Goal: Information Seeking & Learning: Learn about a topic

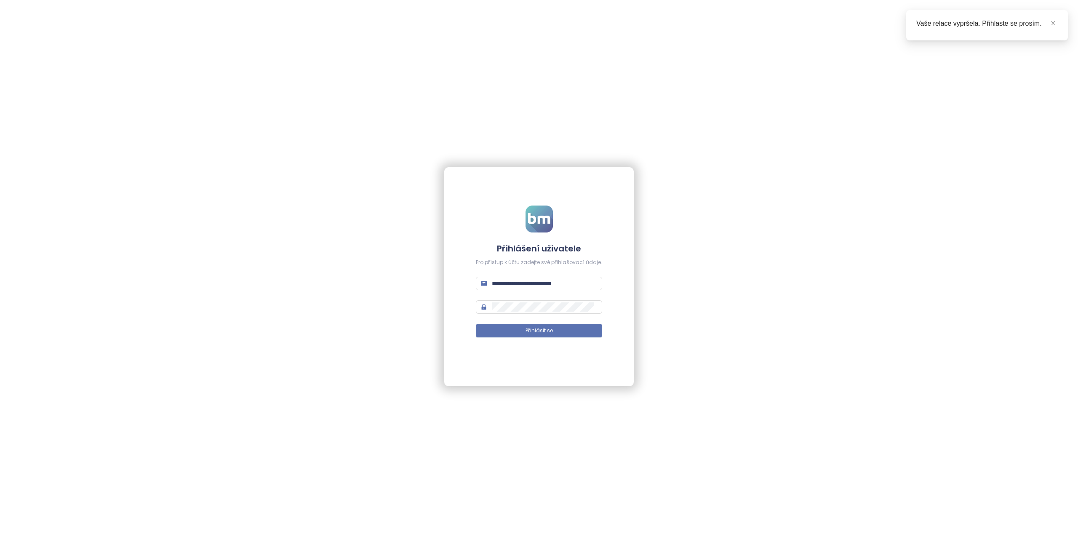
click at [537, 276] on form "**********" at bounding box center [539, 276] width 126 height 142
click at [537, 280] on input "**********" at bounding box center [544, 283] width 105 height 9
type input "**********"
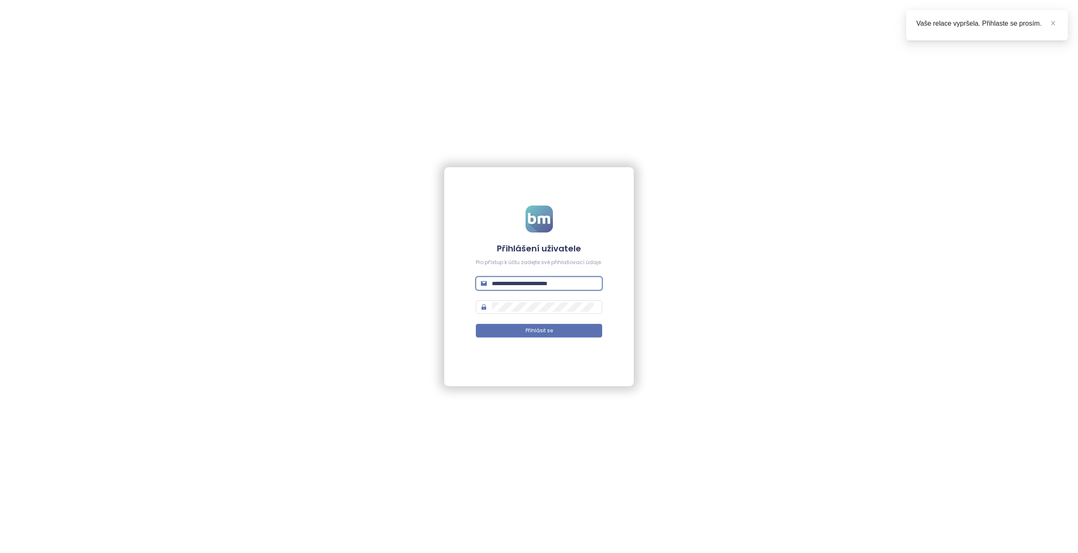
click at [476, 324] on button "Přihlásit se" at bounding box center [539, 330] width 126 height 13
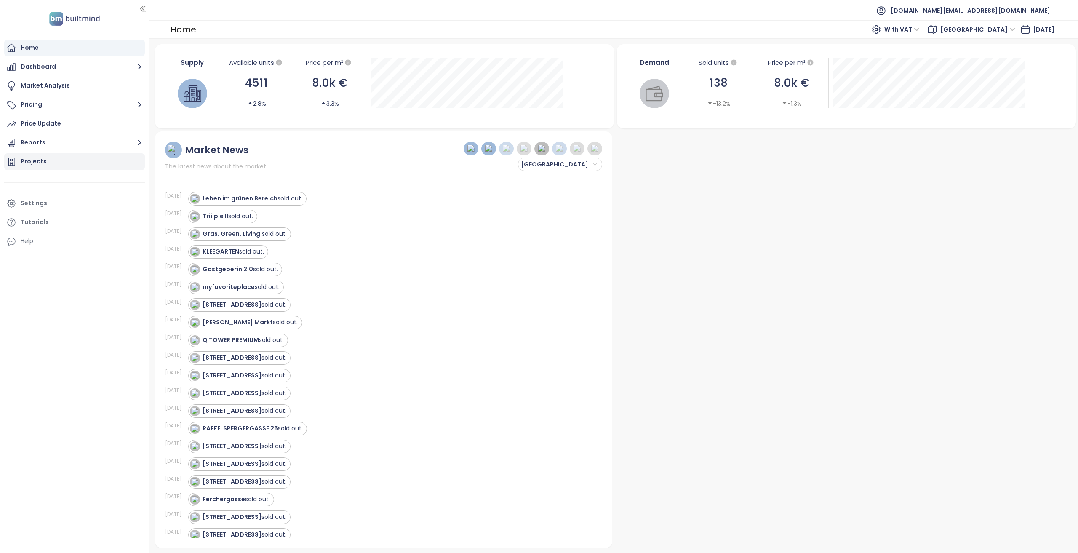
click at [36, 168] on div "Projects" at bounding box center [74, 161] width 141 height 17
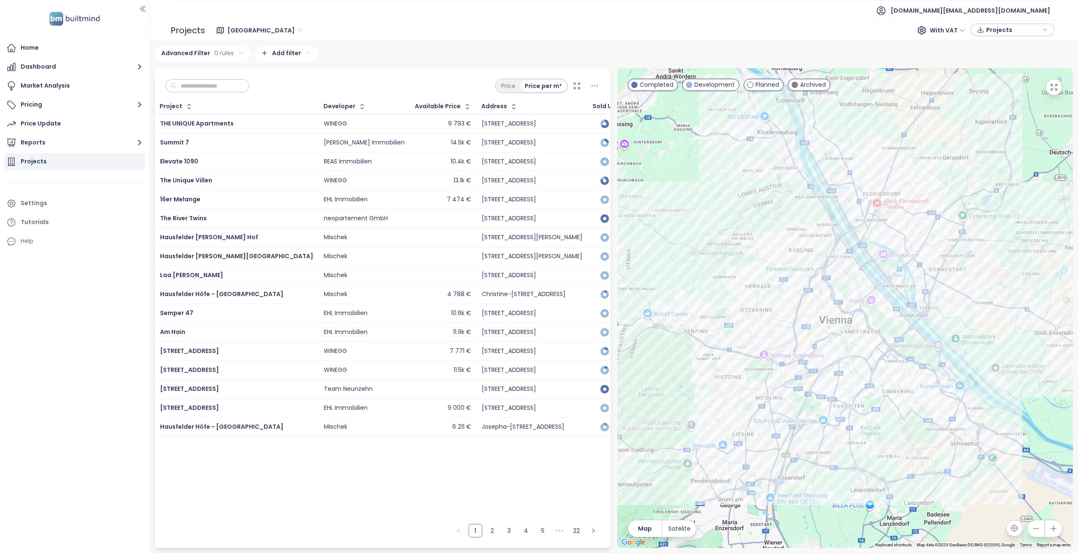
click at [221, 84] on input "text" at bounding box center [210, 86] width 68 height 13
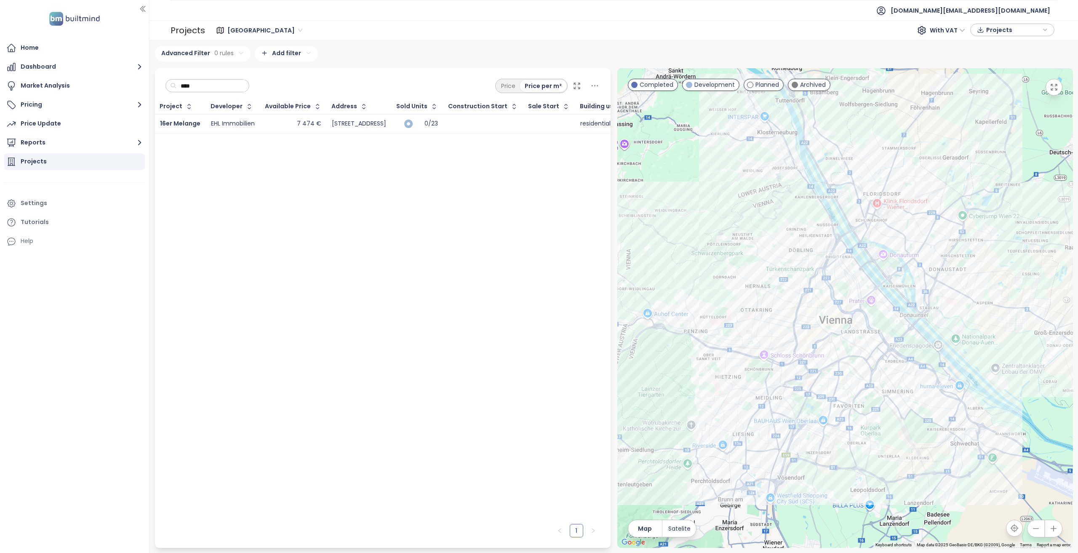
click at [268, 124] on div "7 474 €" at bounding box center [293, 124] width 56 height 10
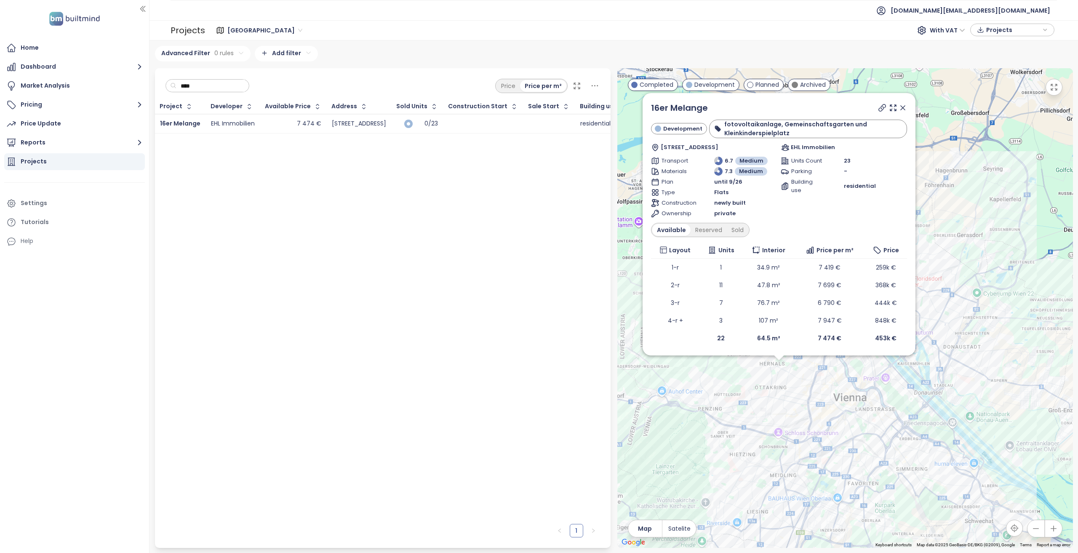
click at [221, 92] on div "****" at bounding box center [207, 85] width 84 height 13
click at [221, 88] on input "****" at bounding box center [210, 86] width 68 height 13
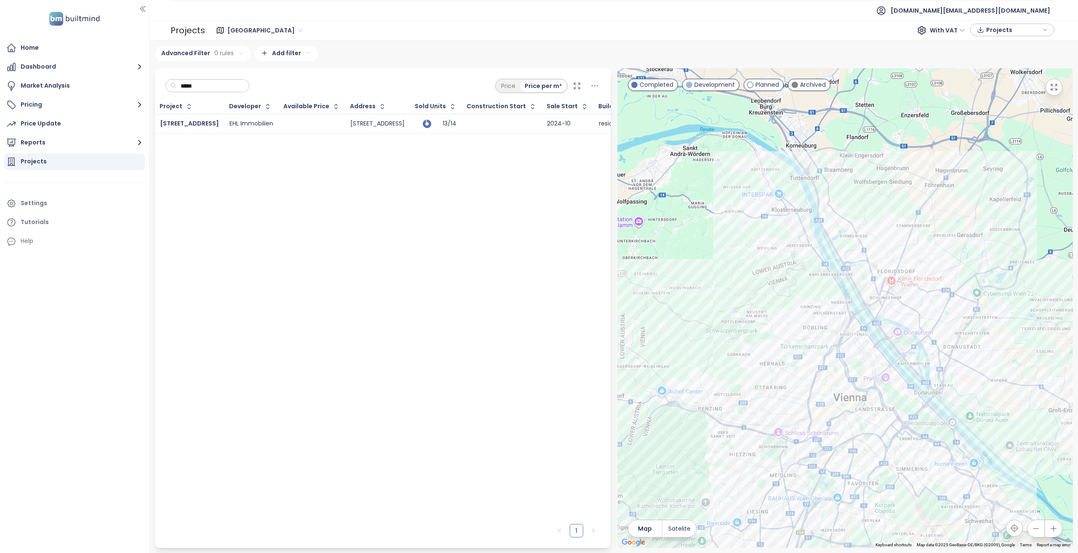
type input "*****"
click at [297, 131] on td at bounding box center [312, 123] width 67 height 19
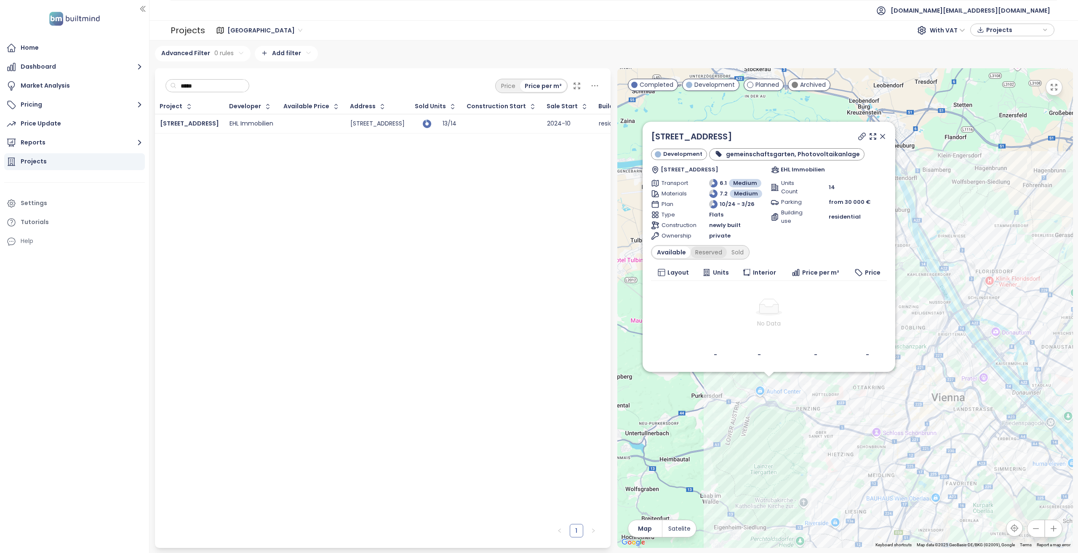
click at [699, 257] on div "Reserved" at bounding box center [708, 252] width 36 height 12
click at [744, 257] on div "Sold" at bounding box center [735, 252] width 21 height 12
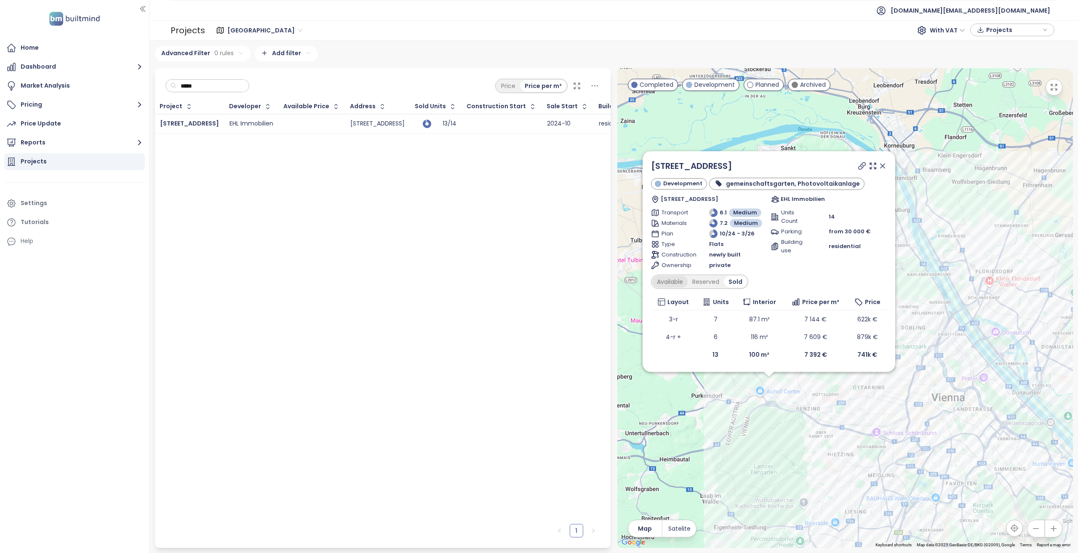
click at [670, 277] on div "Available" at bounding box center [669, 282] width 35 height 12
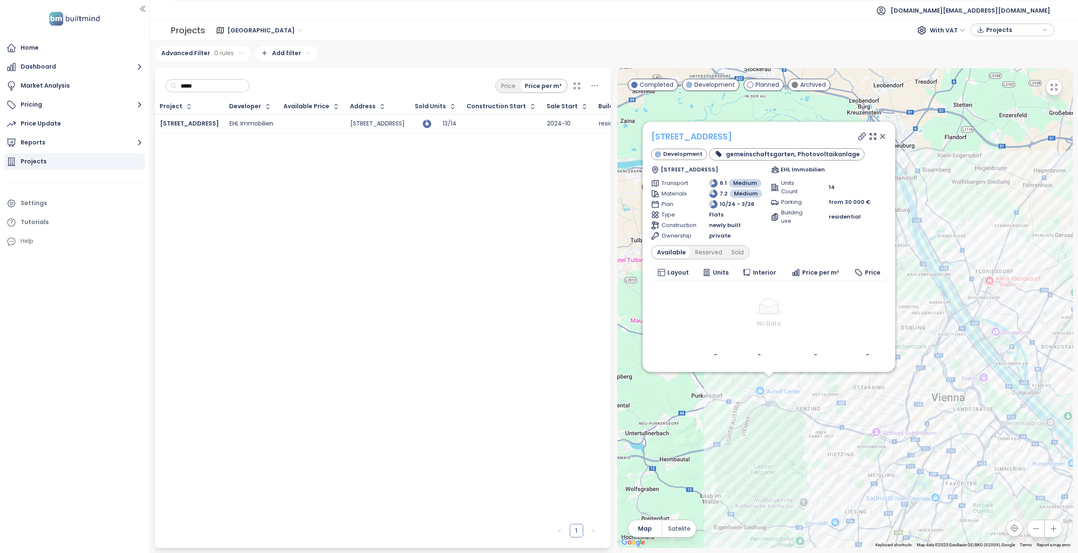
drag, startPoint x: 772, startPoint y: 140, endPoint x: 652, endPoint y: 136, distance: 119.2
click at [652, 136] on div "Mauerbachstraße 17" at bounding box center [769, 136] width 236 height 13
copy link "Mauerbachstraße 17"
click at [885, 138] on icon at bounding box center [882, 136] width 8 height 8
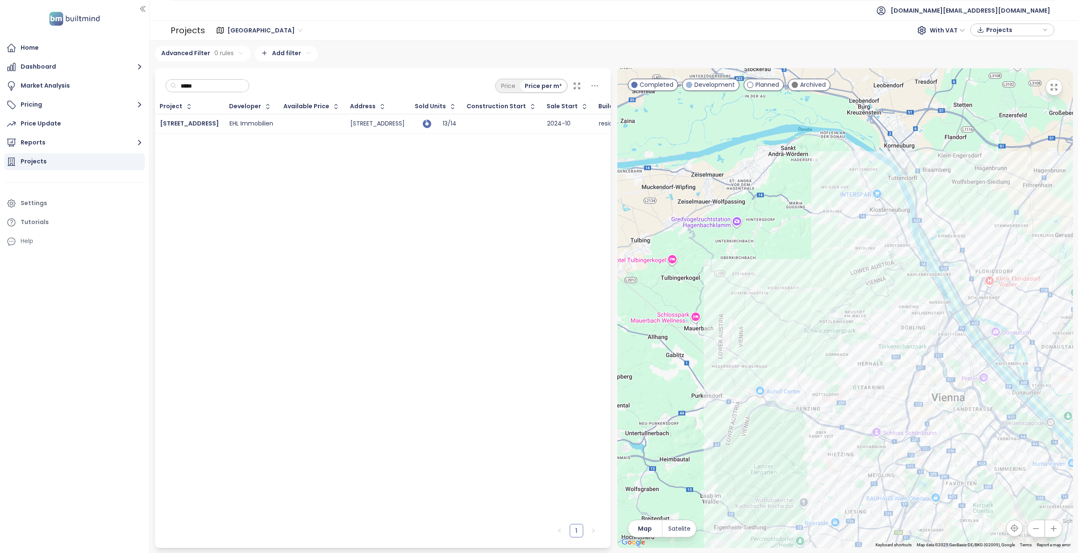
click at [216, 88] on input "*****" at bounding box center [210, 86] width 68 height 13
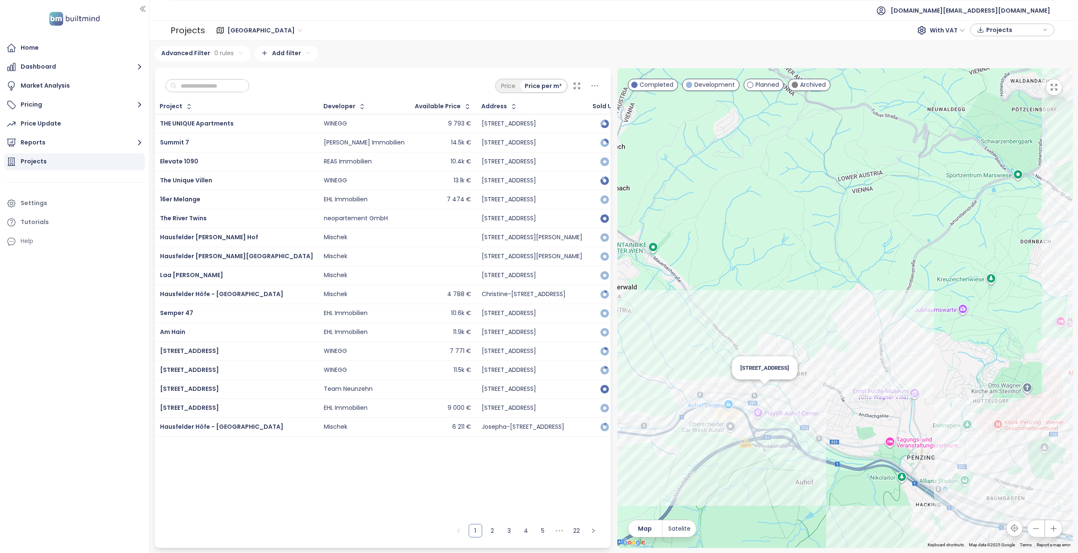
click at [769, 390] on div "Mauerbachstraße 17" at bounding box center [844, 307] width 455 height 479
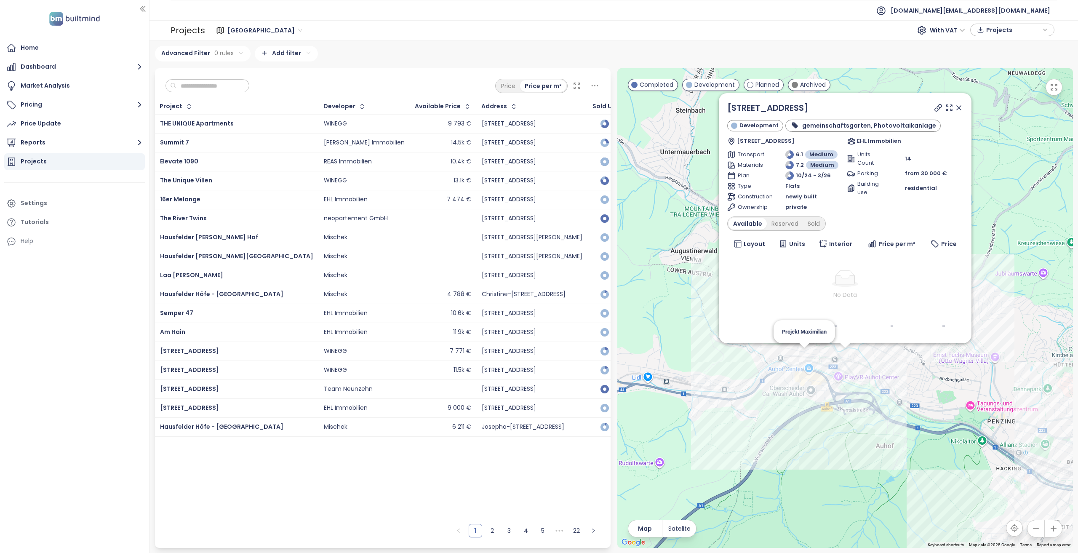
click at [804, 356] on div "Mauerbachstraße 17 Development gemeinschaftsgarten, Photovoltaikanlage Mauerbac…" at bounding box center [844, 307] width 455 height 479
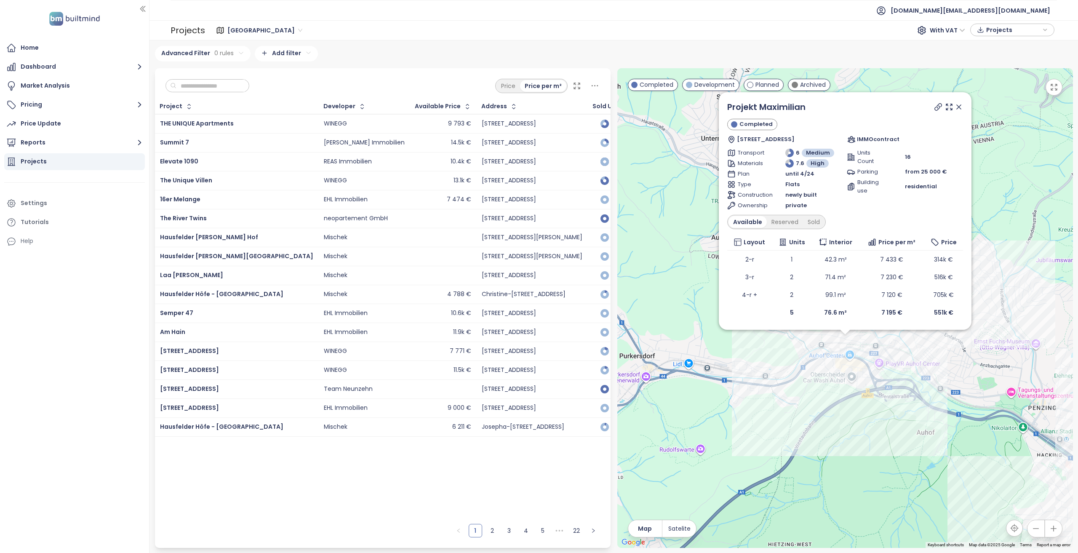
click at [958, 107] on icon at bounding box center [958, 107] width 4 height 4
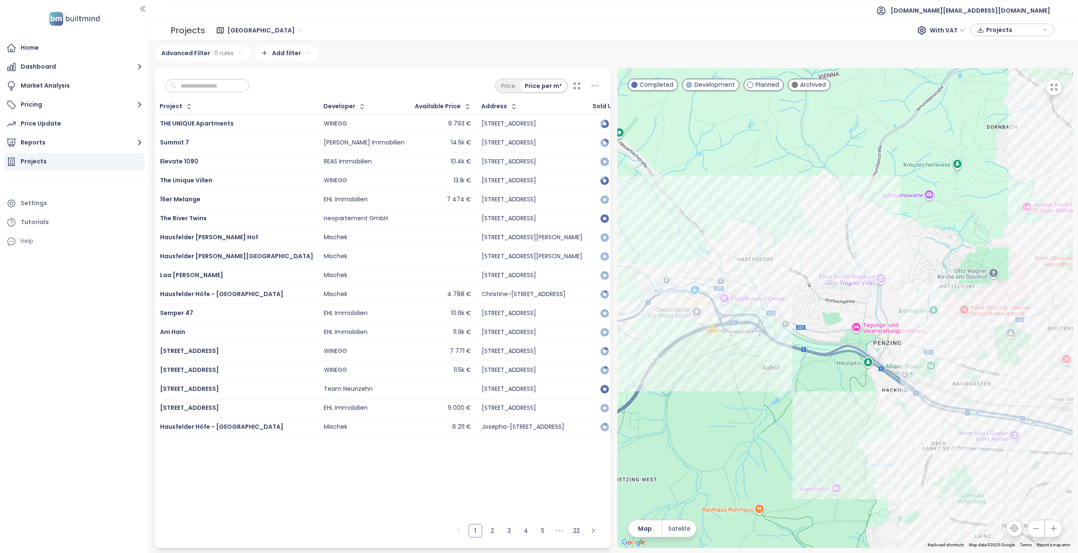
drag, startPoint x: 968, startPoint y: 354, endPoint x: 809, endPoint y: 286, distance: 173.2
click at [811, 287] on div at bounding box center [844, 307] width 455 height 479
click at [214, 88] on input "text" at bounding box center [210, 86] width 68 height 13
click at [200, 80] on input "text" at bounding box center [210, 86] width 68 height 13
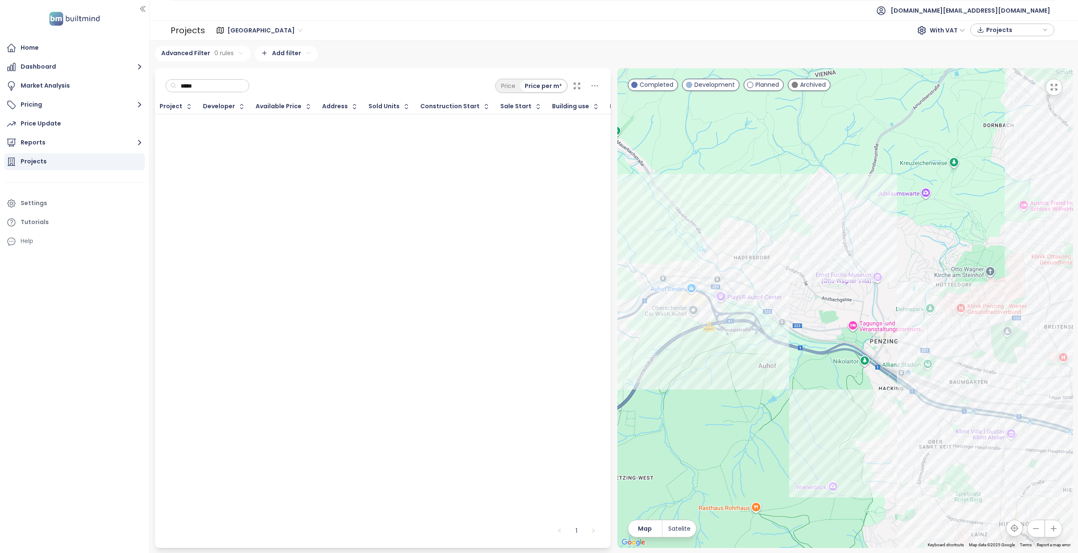
type input "******"
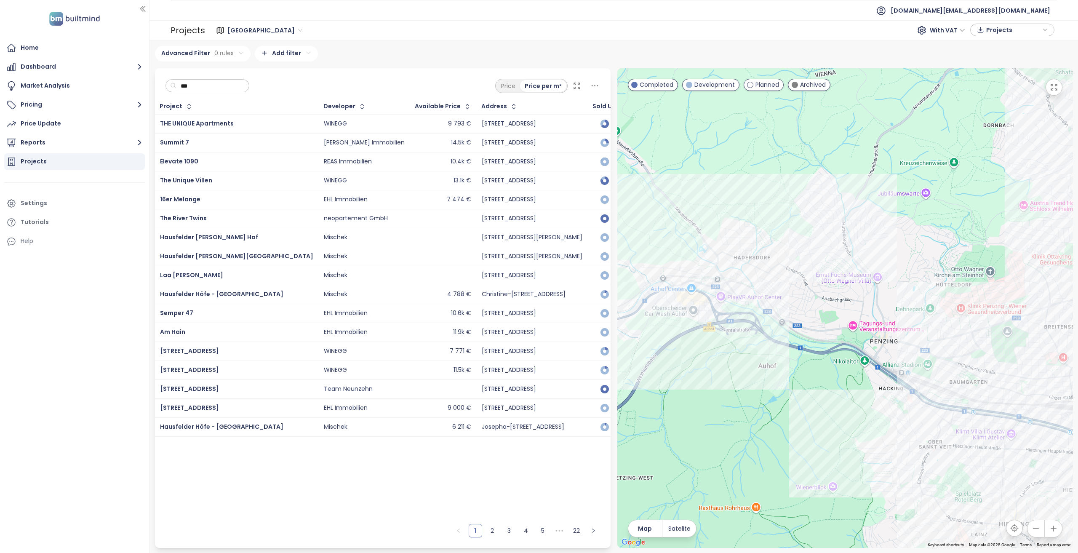
type input "****"
click at [192, 87] on input "text" at bounding box center [210, 86] width 68 height 13
type input "***"
click at [1029, 11] on span "builtmind.at@builtmind.com" at bounding box center [970, 10] width 160 height 20
click at [1029, 25] on li "Log out" at bounding box center [998, 33] width 99 height 17
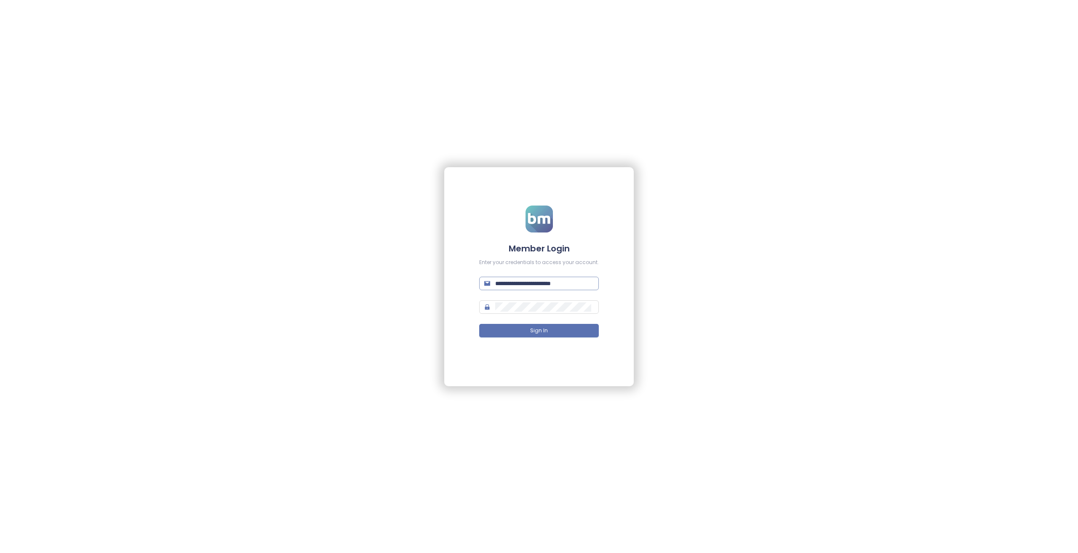
click at [563, 283] on input "**********" at bounding box center [544, 283] width 98 height 9
type input "**********"
click at [479, 324] on button "Sign In" at bounding box center [539, 330] width 120 height 13
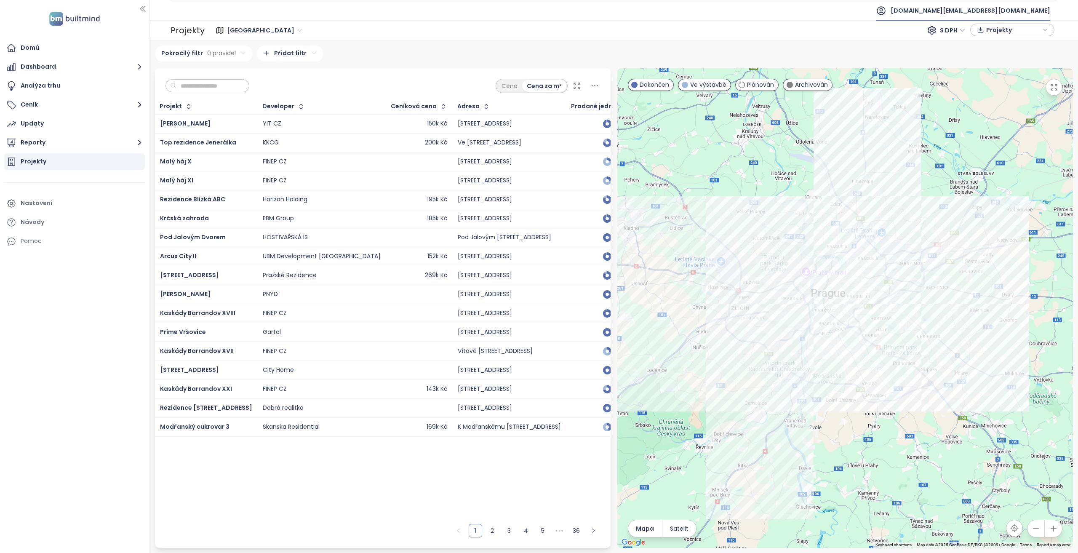
click at [981, 16] on span "builtmind.cz@builtmind.com" at bounding box center [970, 10] width 160 height 20
click at [982, 30] on span "Odhlásit se" at bounding box center [972, 33] width 33 height 8
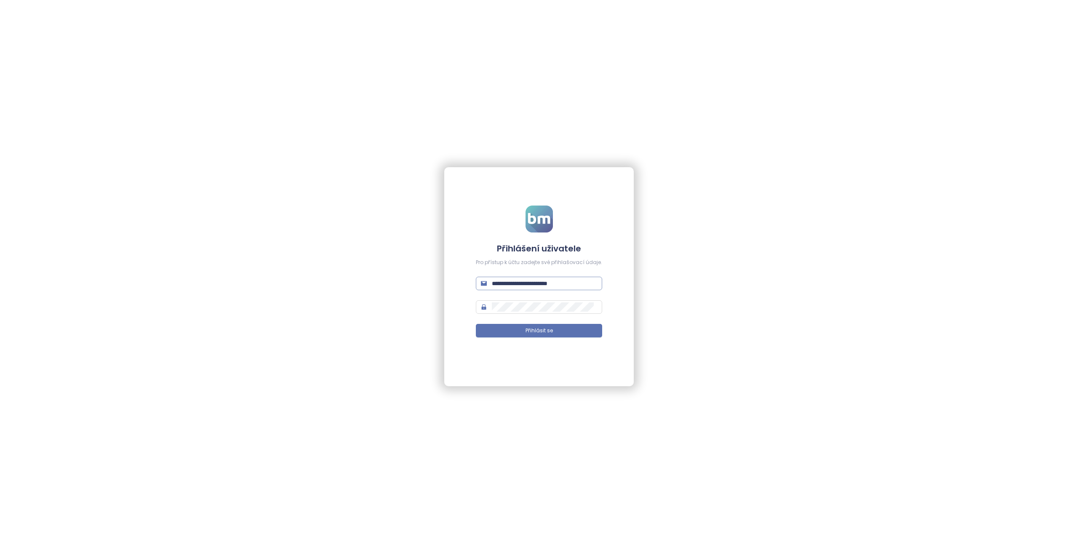
click at [562, 277] on span "**********" at bounding box center [539, 283] width 126 height 13
click at [564, 281] on input "**********" at bounding box center [544, 283] width 105 height 9
click at [564, 282] on input "**********" at bounding box center [544, 283] width 105 height 9
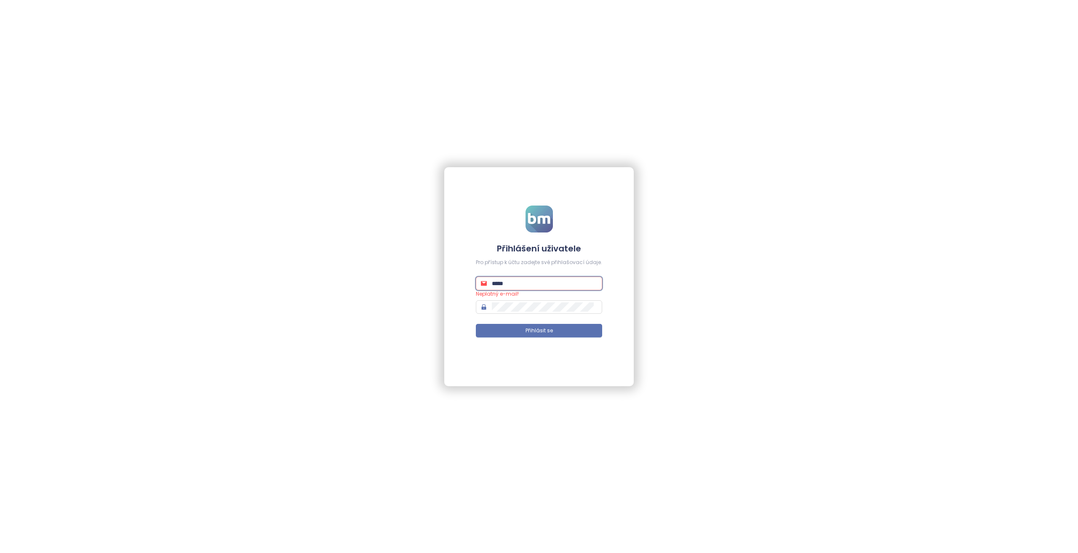
type input "**********"
click at [476, 324] on button "Přihlásit se" at bounding box center [539, 330] width 126 height 13
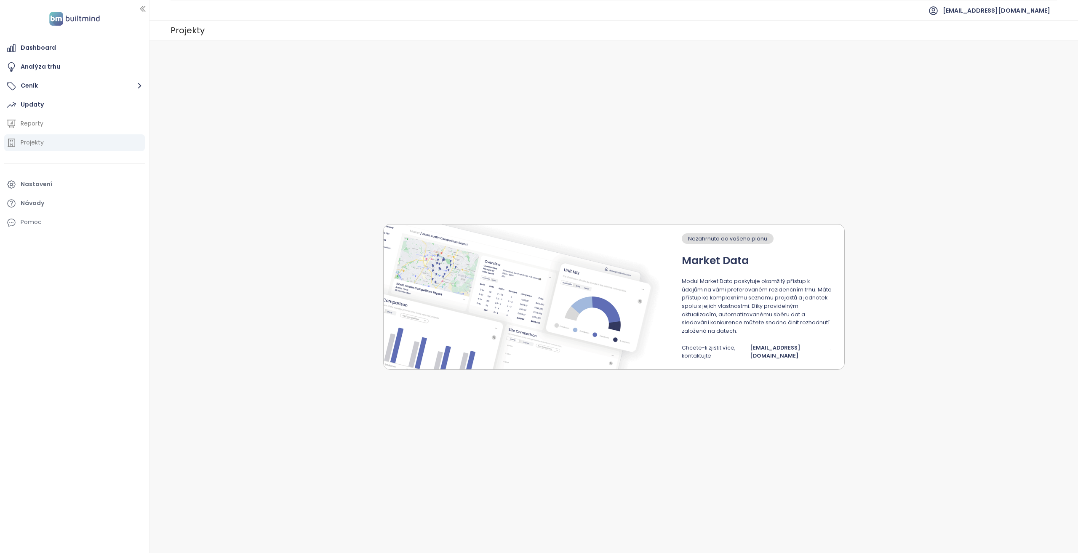
click at [69, 96] on div "Updaty" at bounding box center [74, 104] width 141 height 17
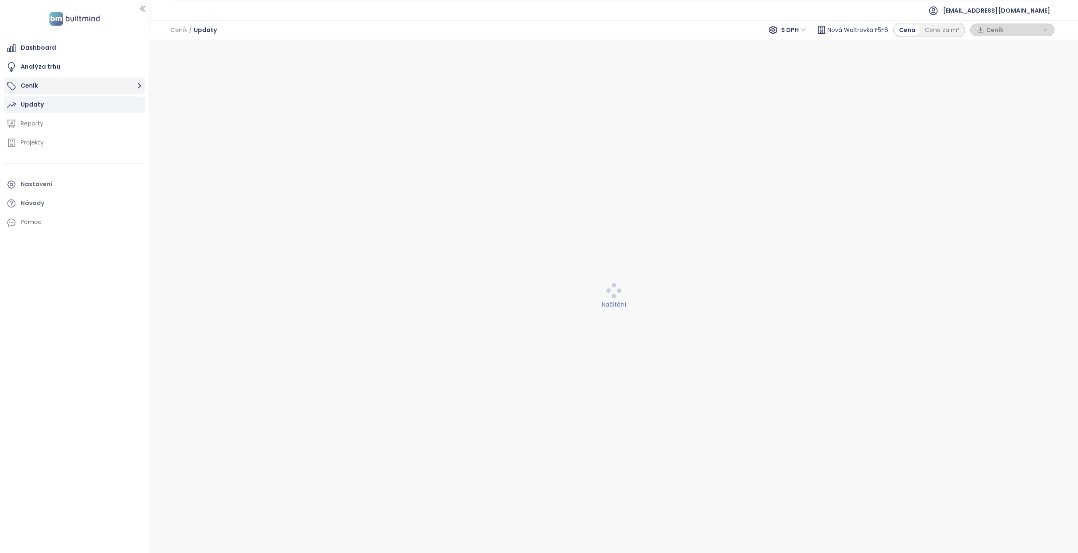
click at [77, 85] on button "Ceník" at bounding box center [74, 85] width 141 height 17
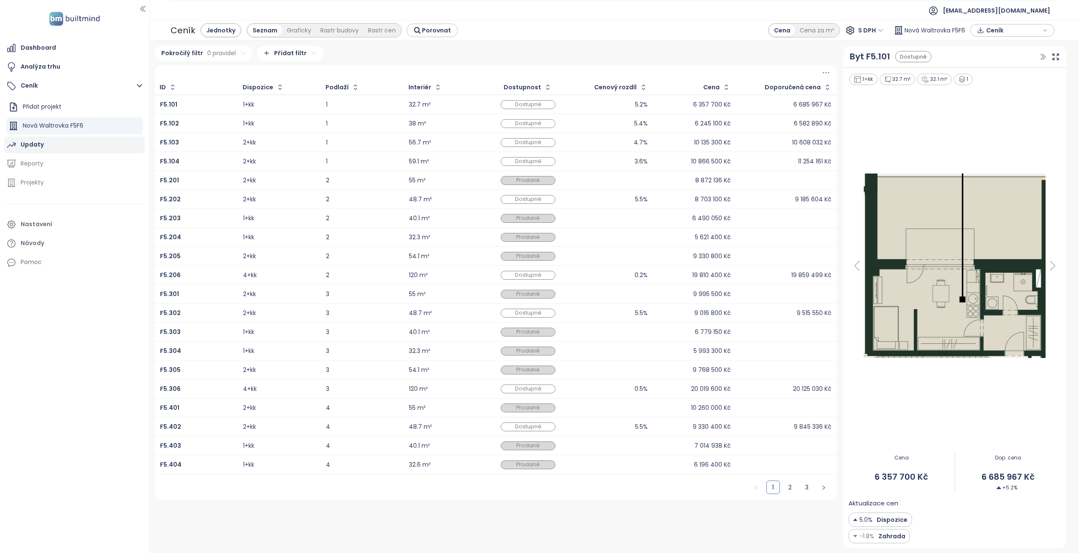
click at [41, 138] on div "Updaty" at bounding box center [74, 144] width 141 height 17
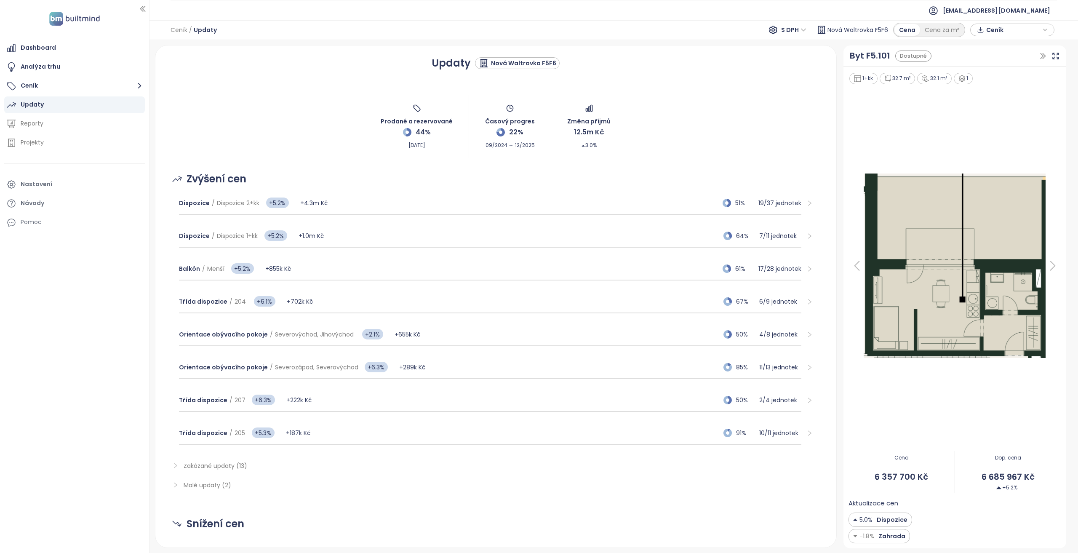
drag, startPoint x: 248, startPoint y: 109, endPoint x: 174, endPoint y: 119, distance: 75.2
click at [248, 109] on div "Prodané a rezervované 44% Dec 17, 2024 Časový progres 22% 09/2024 → 12/2025 Změ…" at bounding box center [495, 126] width 660 height 63
click at [989, 12] on span "penta-cz@pentarealestate.com" at bounding box center [995, 10] width 107 height 20
click at [982, 32] on li "Odhlásit se" at bounding box center [993, 33] width 109 height 17
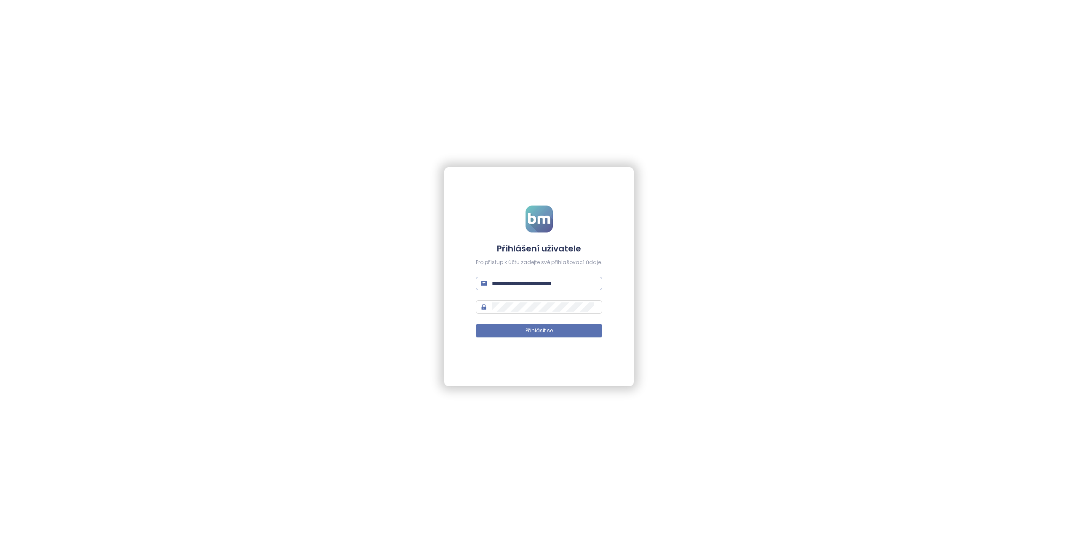
drag, startPoint x: 510, startPoint y: 289, endPoint x: 514, endPoint y: 287, distance: 4.9
click at [510, 289] on span "**********" at bounding box center [539, 283] width 126 height 13
type input "**********"
click at [476, 324] on button "Přihlásit se" at bounding box center [539, 330] width 126 height 13
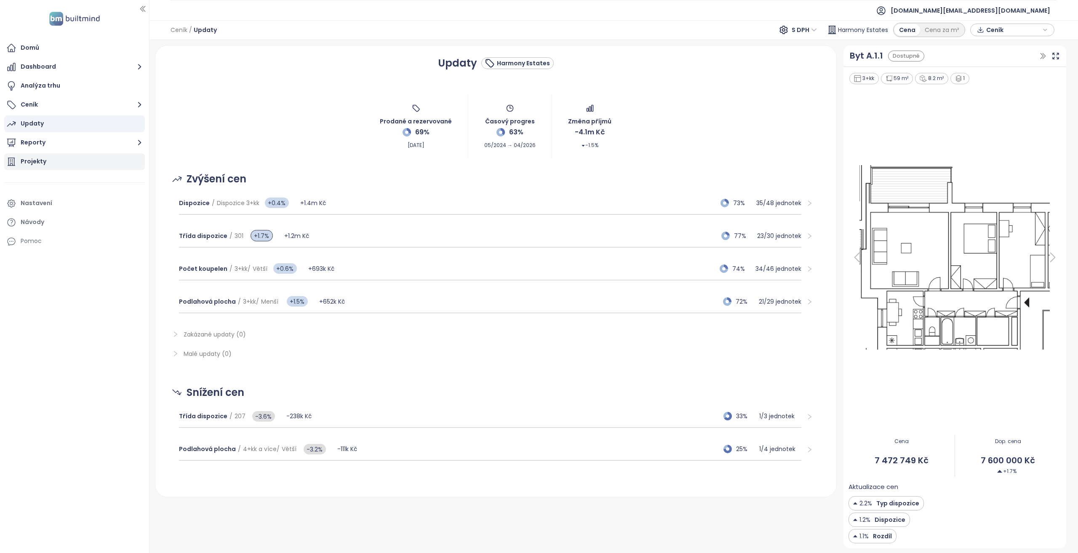
click at [87, 163] on div "Projekty" at bounding box center [74, 161] width 141 height 17
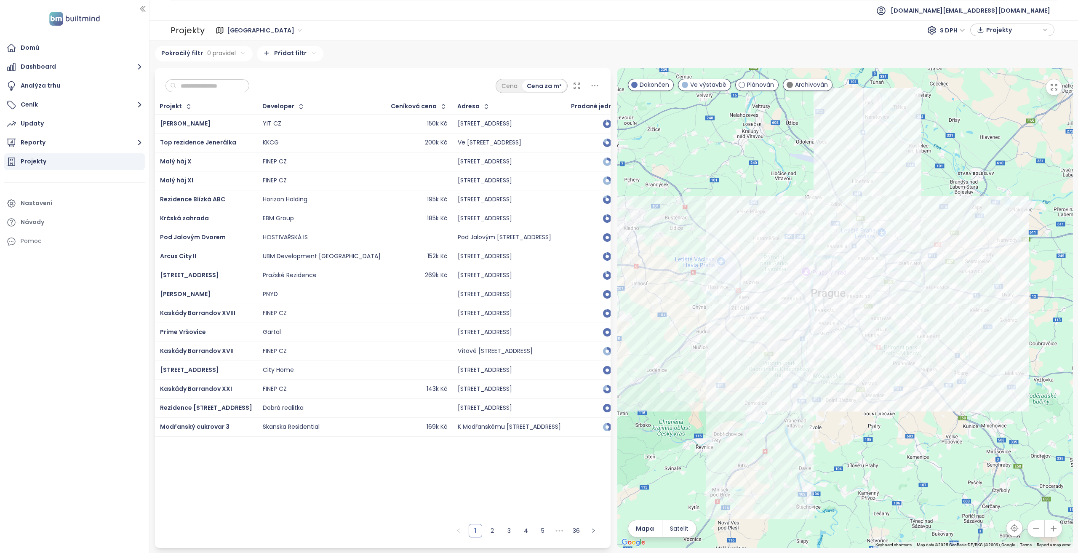
click at [227, 90] on input "text" at bounding box center [210, 86] width 68 height 13
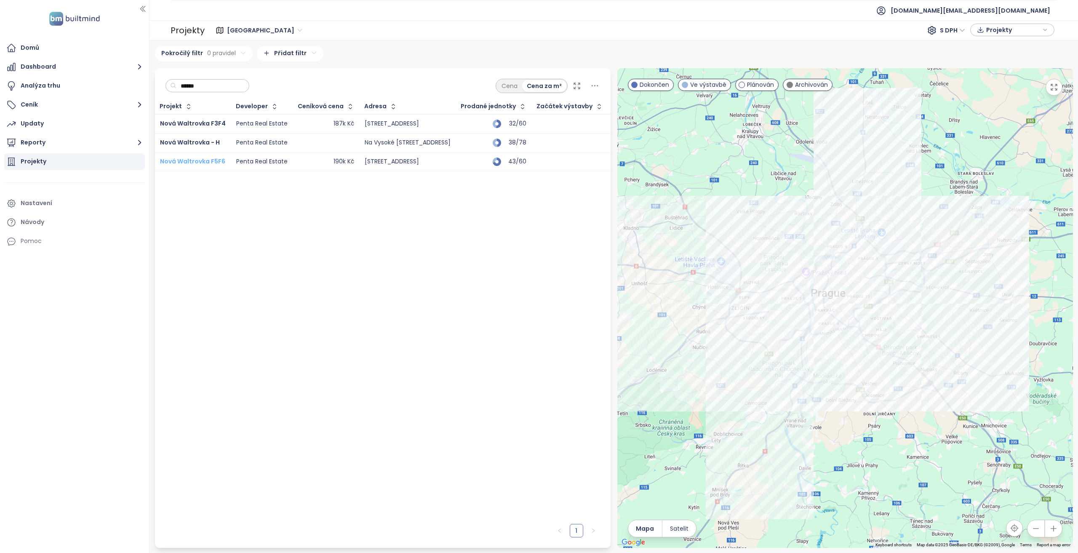
type input "******"
click at [205, 160] on span "Nová Waltrovka F5F6" at bounding box center [192, 161] width 65 height 8
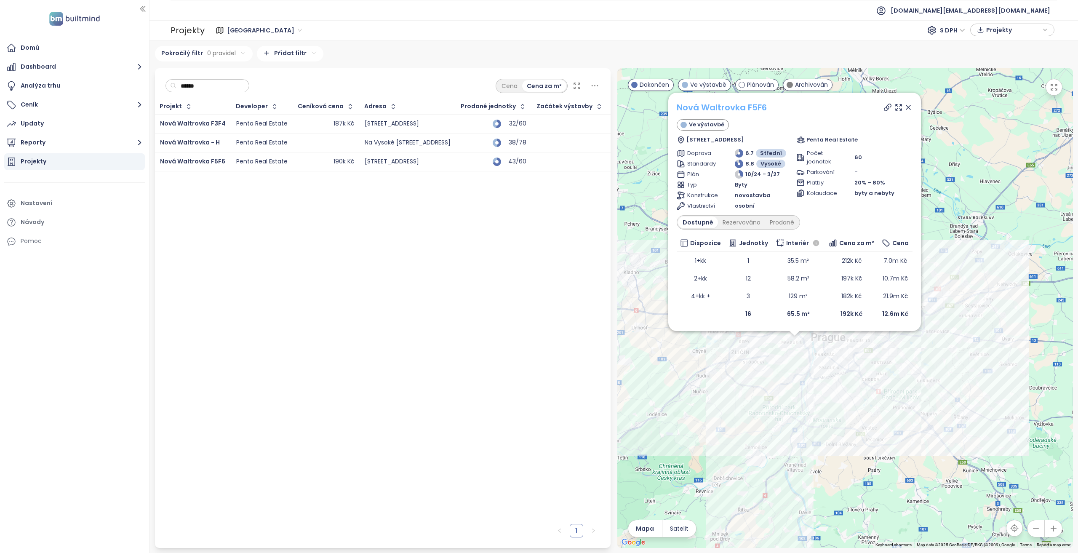
click at [716, 106] on link "Nová Waltrovka F5F6" at bounding box center [721, 107] width 90 height 12
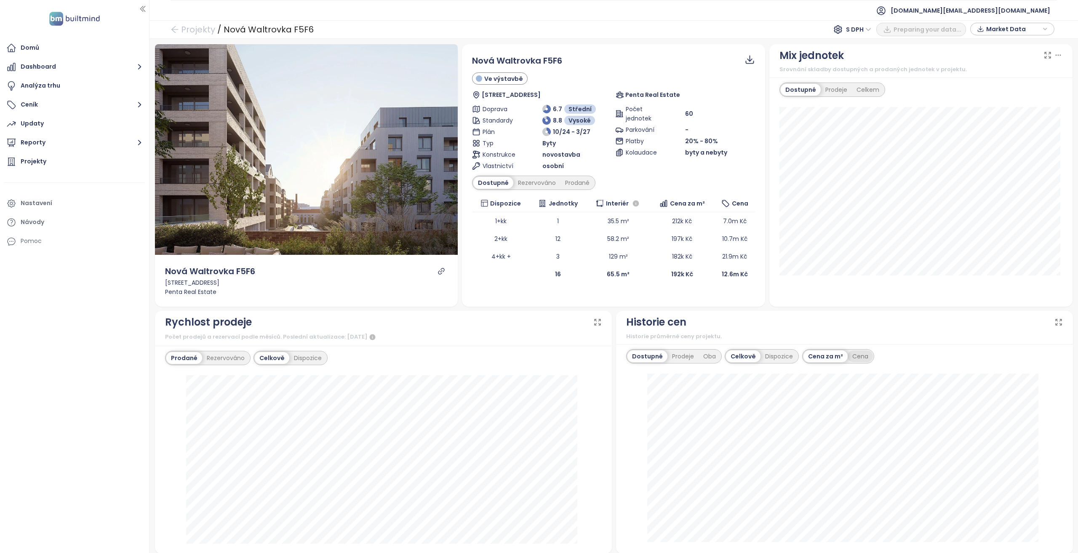
click at [853, 359] on div "Cena" at bounding box center [859, 356] width 25 height 12
click at [767, 354] on div "Dispozice" at bounding box center [778, 356] width 37 height 12
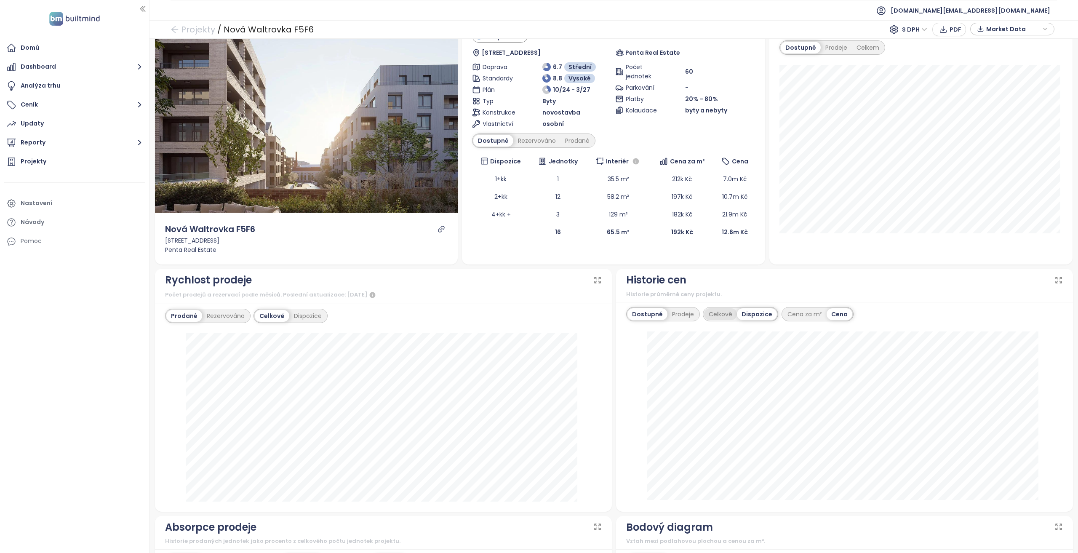
click at [721, 316] on div "Celkově" at bounding box center [720, 314] width 33 height 12
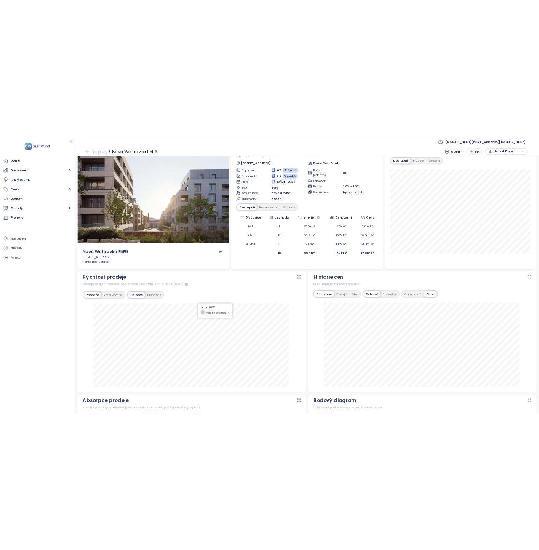
scroll to position [0, 0]
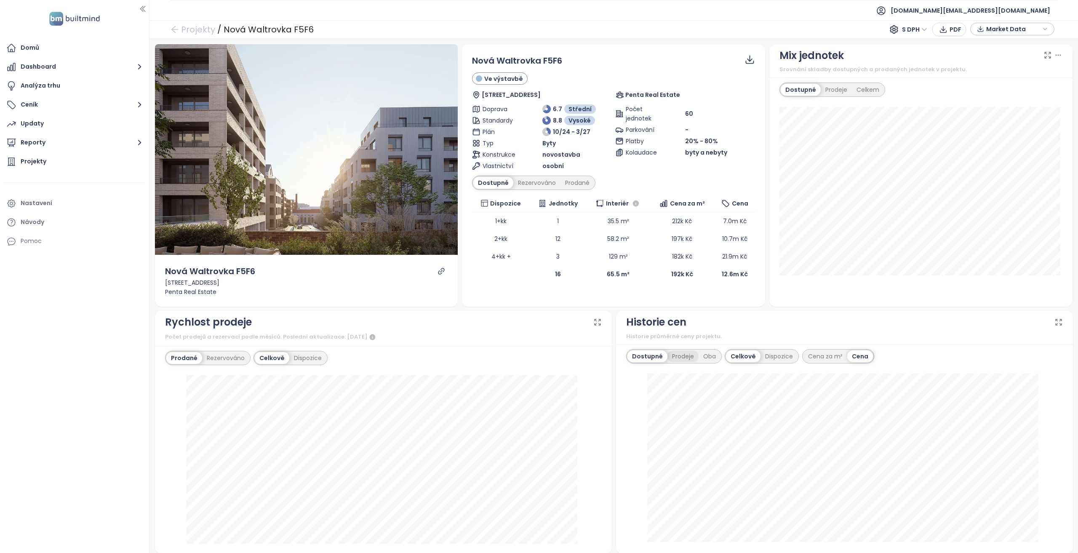
click at [686, 358] on div "Prodeje" at bounding box center [682, 356] width 31 height 12
click at [650, 357] on div "Dostupné" at bounding box center [646, 356] width 38 height 12
click at [771, 356] on div "Dispozice" at bounding box center [778, 356] width 37 height 12
click at [302, 357] on div "Dispozice" at bounding box center [307, 358] width 37 height 12
click at [572, 180] on div "Prodané" at bounding box center [577, 183] width 34 height 12
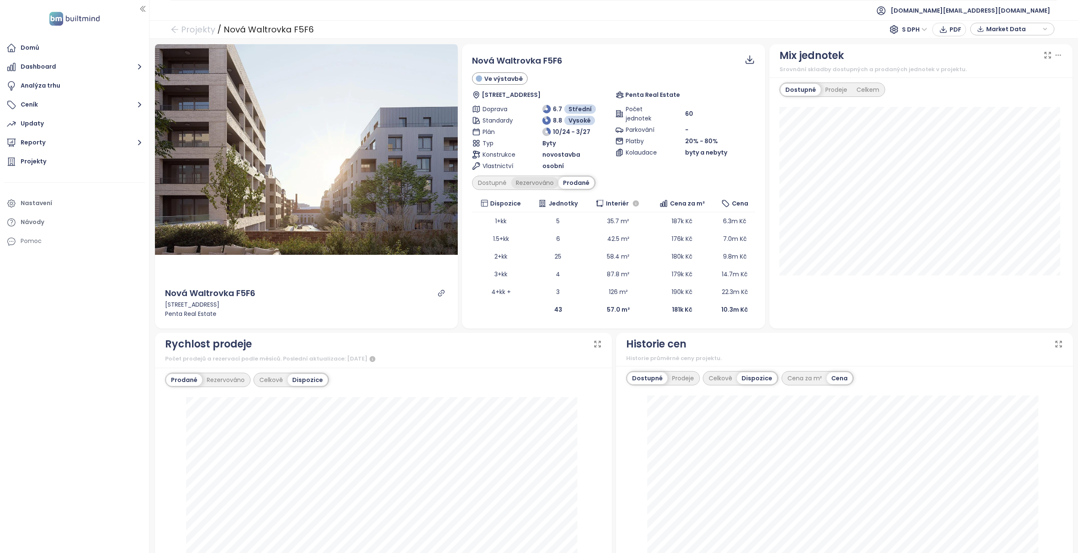
click at [543, 186] on div "Rezervováno" at bounding box center [534, 183] width 47 height 12
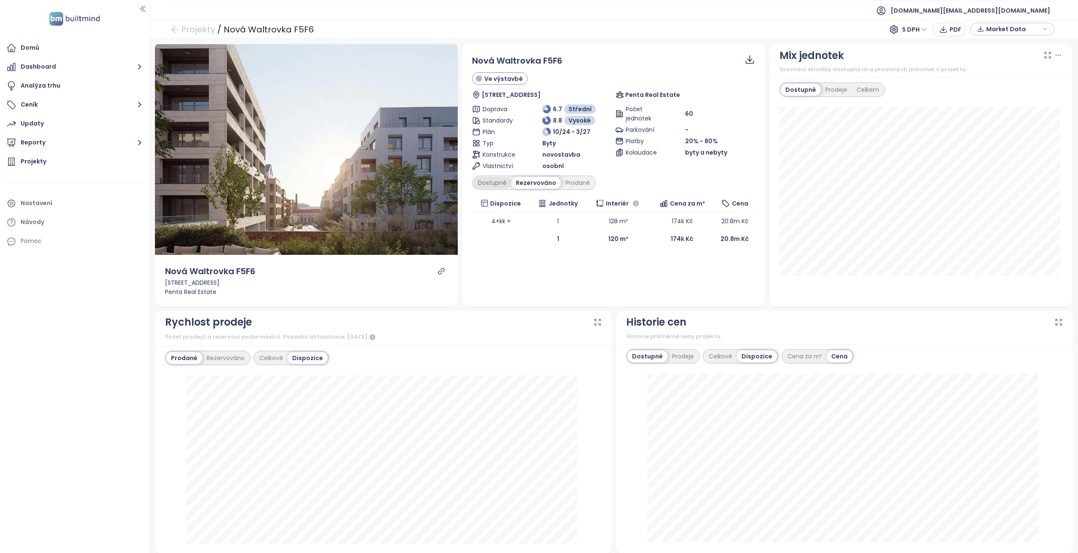
click at [501, 184] on div "Dostupné" at bounding box center [492, 183] width 38 height 12
click at [539, 183] on div "Rezervováno" at bounding box center [536, 183] width 47 height 12
click at [590, 184] on div "Prodané" at bounding box center [578, 183] width 34 height 12
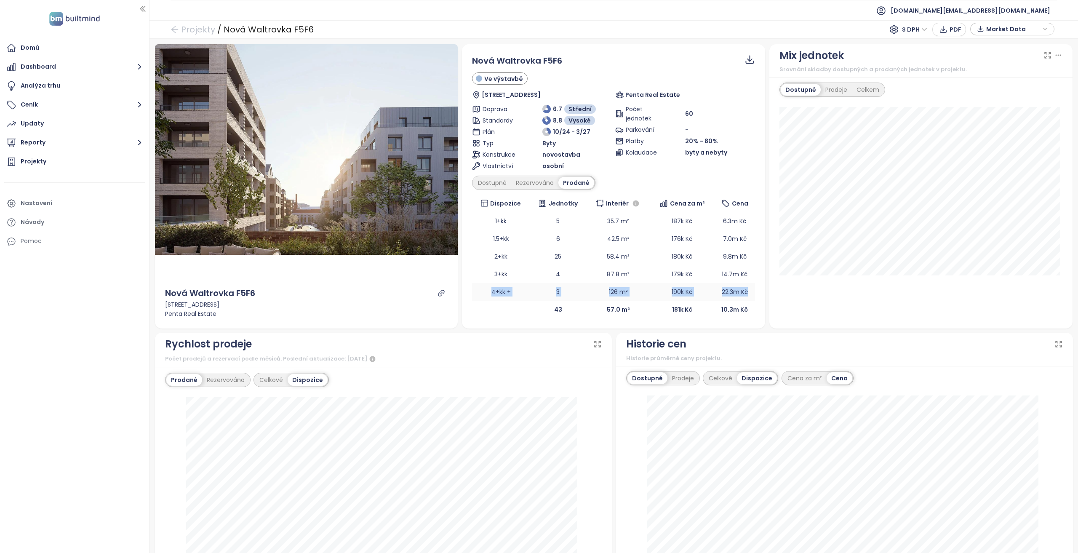
drag, startPoint x: 477, startPoint y: 287, endPoint x: 742, endPoint y: 285, distance: 264.8
click at [742, 285] on tr "4+kk + 3 126 m² 190k Kč 22.3m Kč" at bounding box center [613, 292] width 283 height 18
click at [496, 183] on div "Dostupné" at bounding box center [492, 183] width 38 height 12
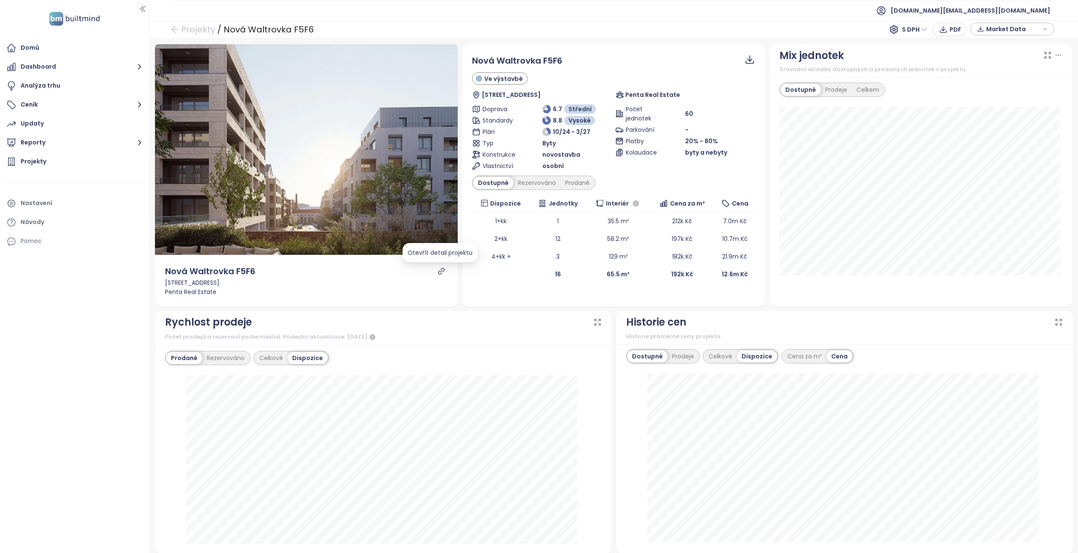
click at [442, 271] on icon "link" at bounding box center [441, 271] width 8 height 8
click at [99, 100] on button "Ceník" at bounding box center [74, 104] width 141 height 17
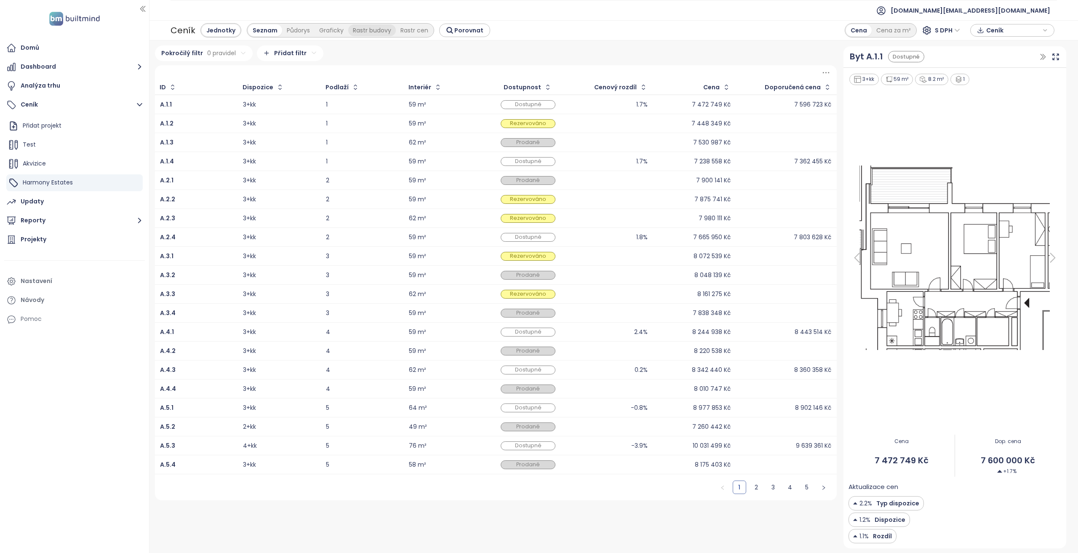
click at [357, 34] on div "Rastr budovy" at bounding box center [372, 30] width 48 height 12
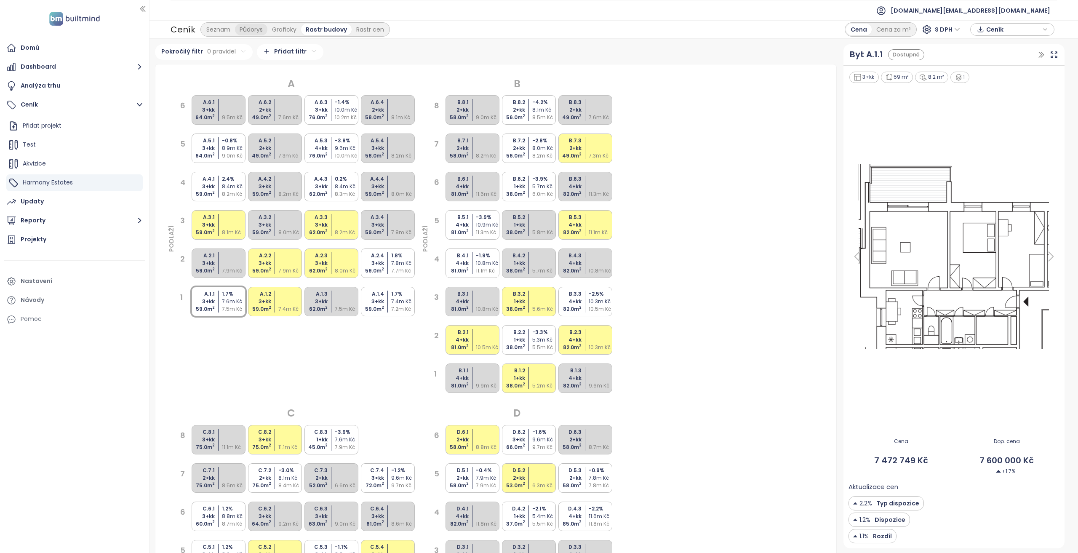
drag, startPoint x: 269, startPoint y: 32, endPoint x: 236, endPoint y: 32, distance: 32.8
click at [248, 32] on div "Seznam Půdorys Graficky Rastr budovy Rastr cen" at bounding box center [295, 30] width 187 height 12
click at [232, 30] on div "Seznam" at bounding box center [218, 30] width 33 height 12
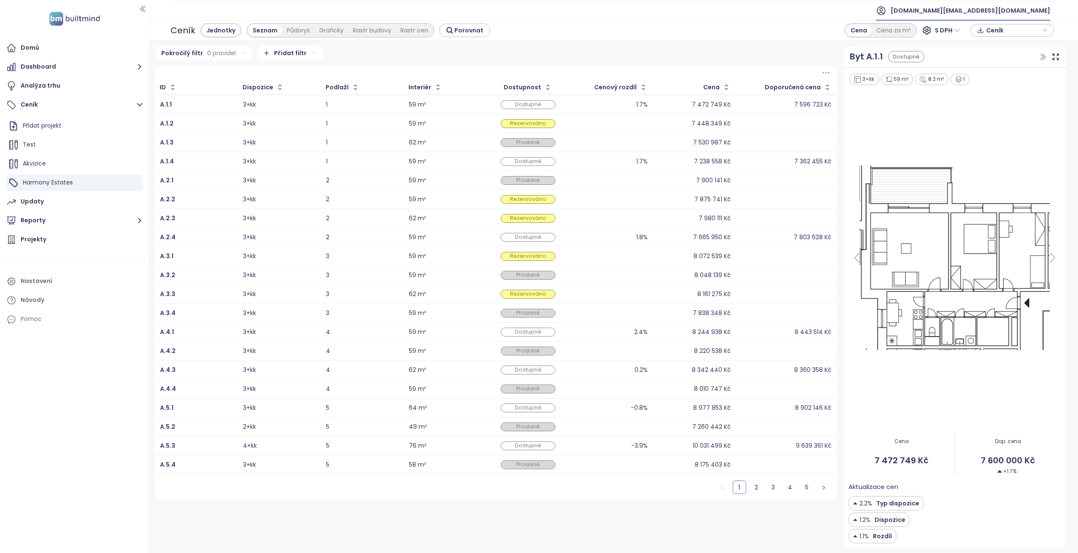
click at [974, 7] on span "builtmind.cz@builtmind.com" at bounding box center [970, 10] width 160 height 20
click at [976, 28] on li "Odhlásit se" at bounding box center [998, 33] width 99 height 17
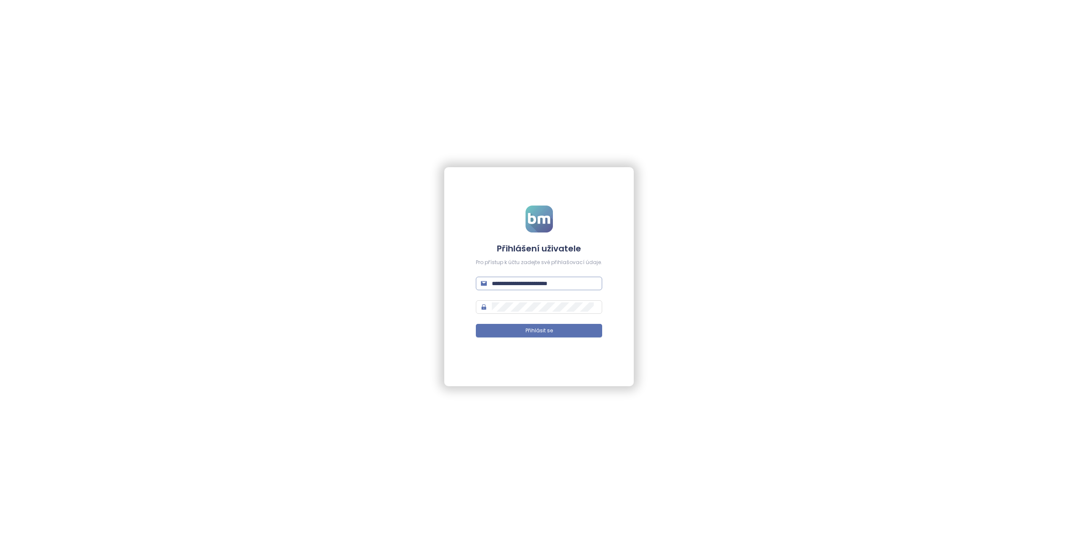
click at [541, 282] on input "**********" at bounding box center [544, 283] width 105 height 9
type input "**********"
click at [476, 324] on button "Přihlásit se" at bounding box center [539, 330] width 126 height 13
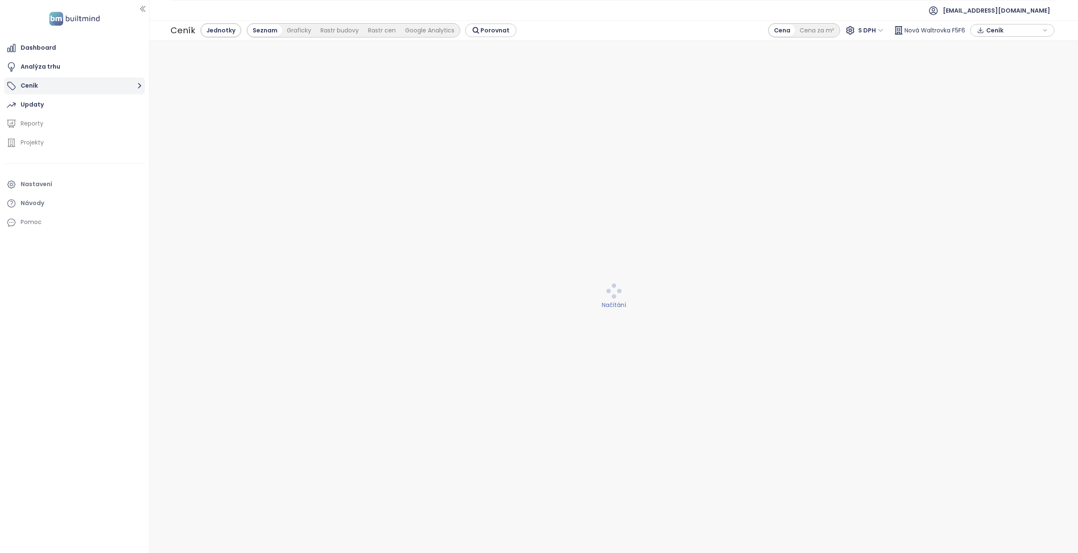
click at [102, 90] on button "Ceník" at bounding box center [74, 85] width 141 height 17
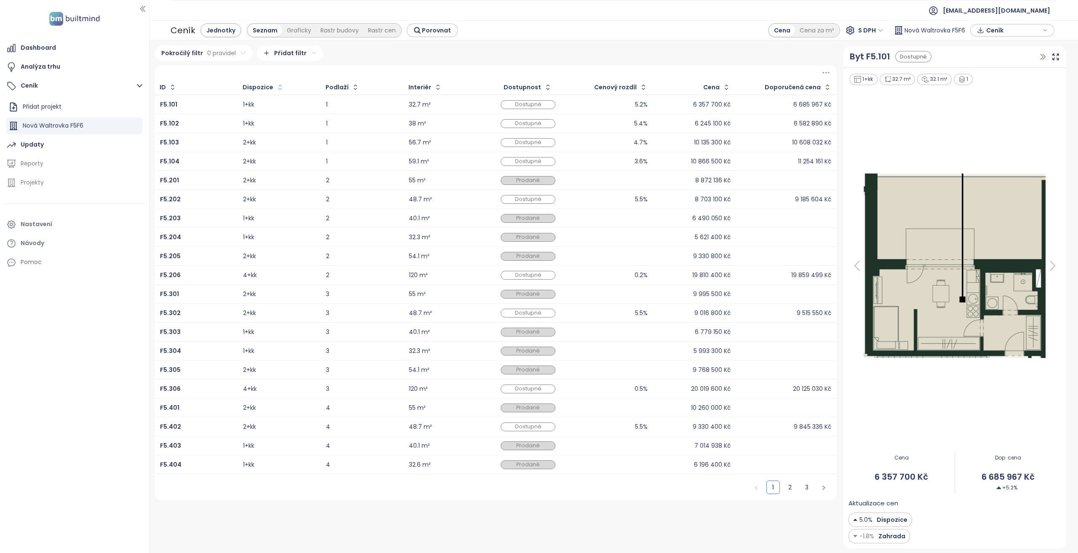
click at [276, 90] on icon "button" at bounding box center [280, 87] width 8 height 8
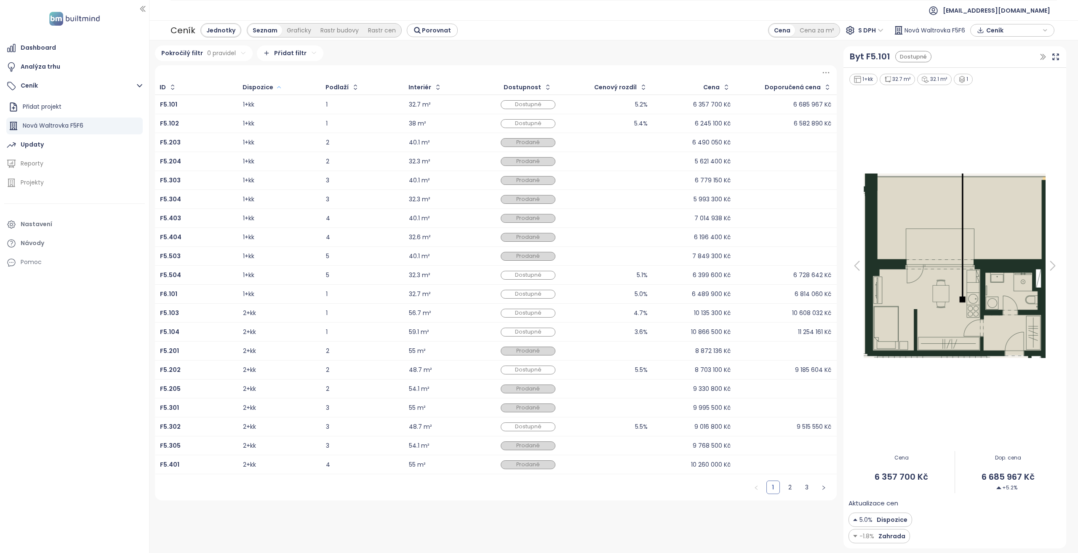
click at [276, 89] on icon "button" at bounding box center [279, 87] width 6 height 10
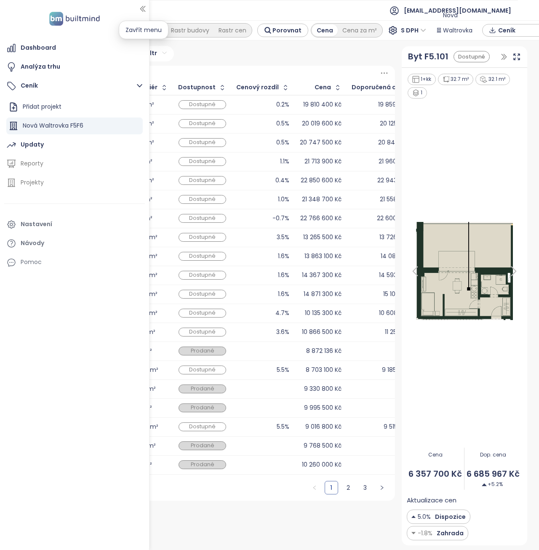
drag, startPoint x: 144, startPoint y: 6, endPoint x: 0, endPoint y: 70, distance: 157.7
click at [144, 6] on icon "button" at bounding box center [142, 9] width 8 height 8
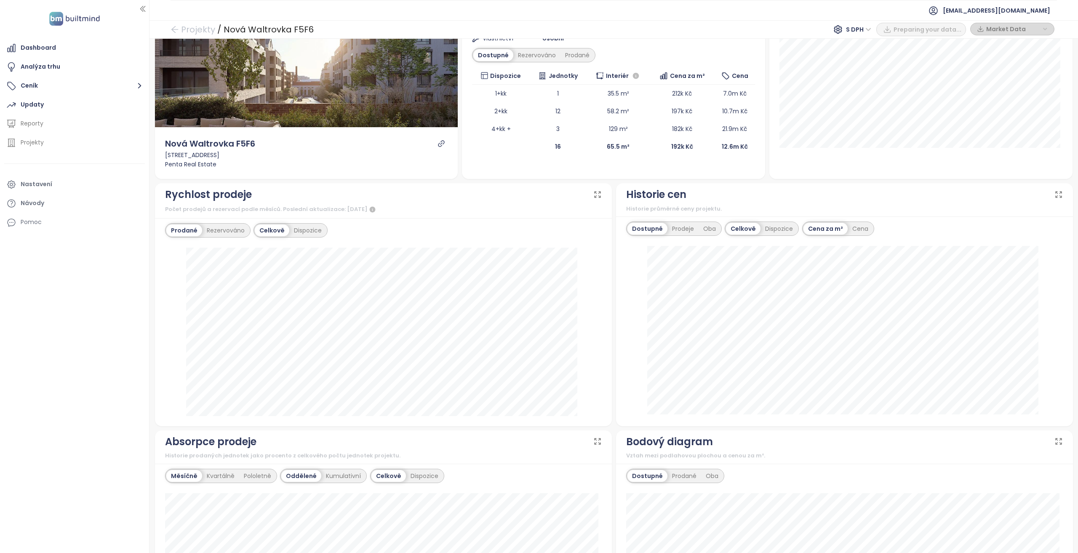
scroll to position [210, 0]
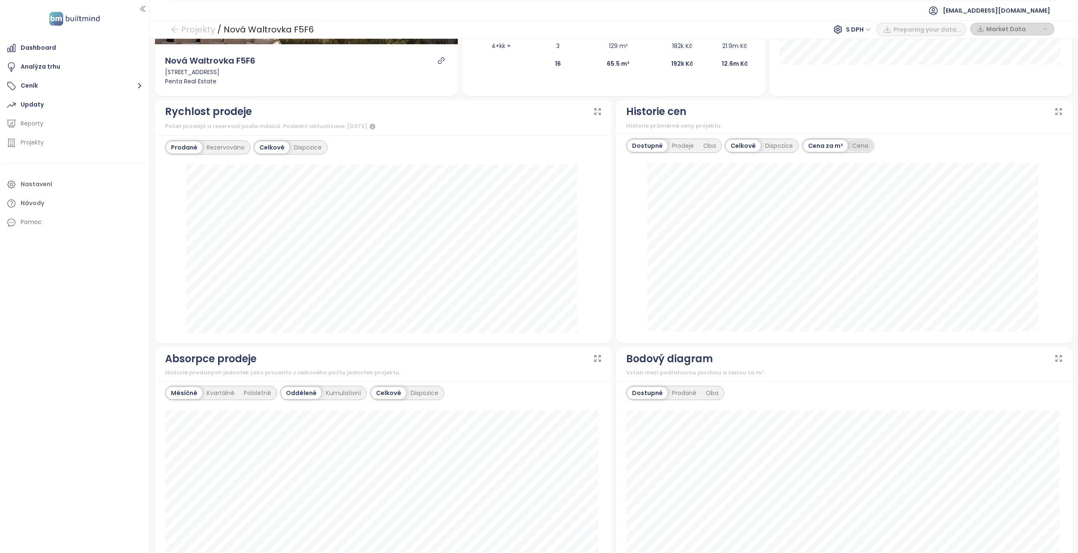
click at [847, 144] on div "Cena" at bounding box center [859, 146] width 25 height 12
click at [784, 146] on div "Dispozice" at bounding box center [778, 146] width 37 height 12
click at [805, 148] on div "Cena za m²" at bounding box center [804, 146] width 44 height 12
click at [831, 144] on div "Cena" at bounding box center [839, 146] width 25 height 12
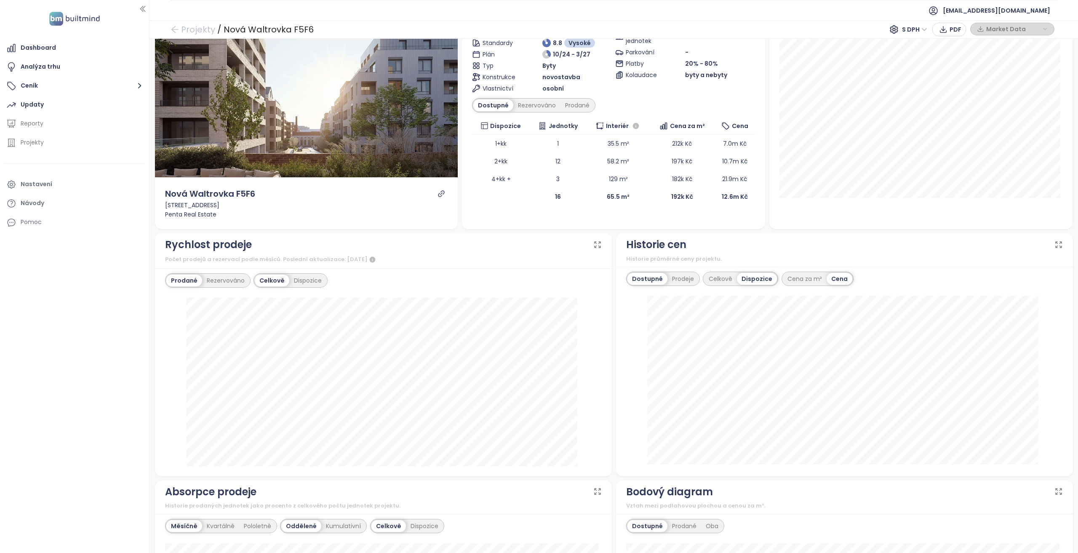
scroll to position [0, 0]
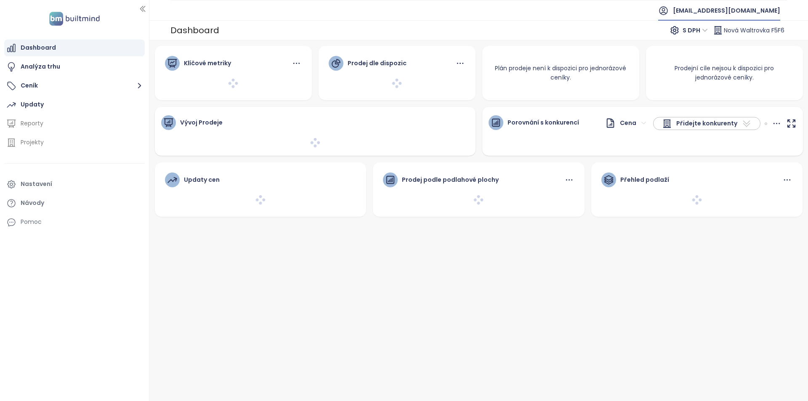
click at [723, 8] on span "[EMAIL_ADDRESS][DOMAIN_NAME]" at bounding box center [726, 10] width 107 height 20
click at [723, 30] on li "Odhlásit se" at bounding box center [724, 34] width 109 height 17
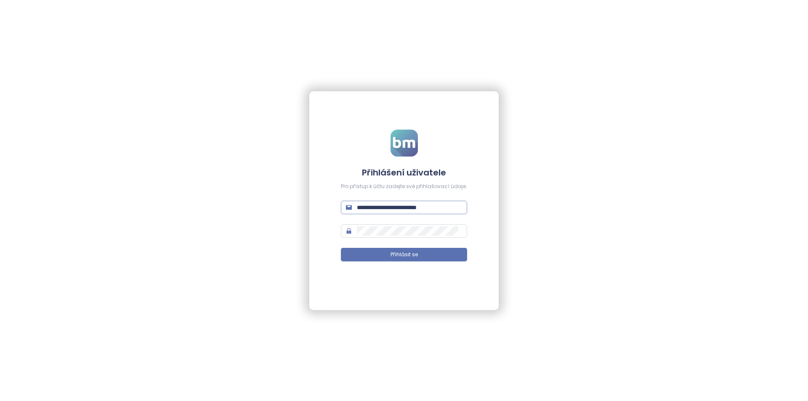
click at [438, 207] on input "**********" at bounding box center [409, 207] width 105 height 9
click at [437, 207] on input "**********" at bounding box center [409, 207] width 105 height 9
type input "**********"
click at [341, 248] on button "Přihlásit se" at bounding box center [404, 254] width 126 height 13
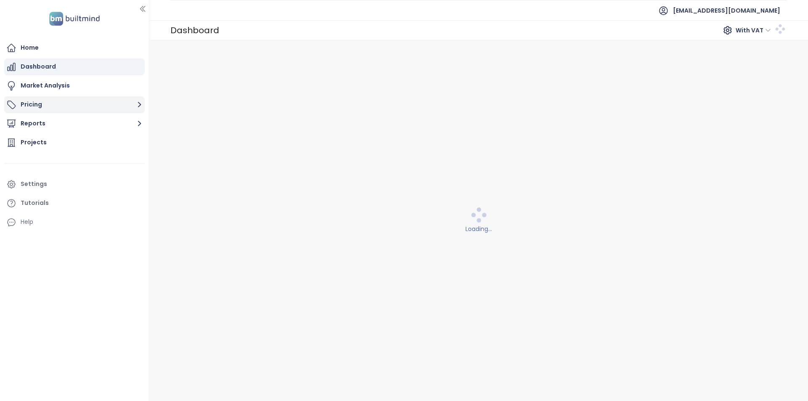
click at [109, 105] on button "Pricing" at bounding box center [74, 104] width 141 height 17
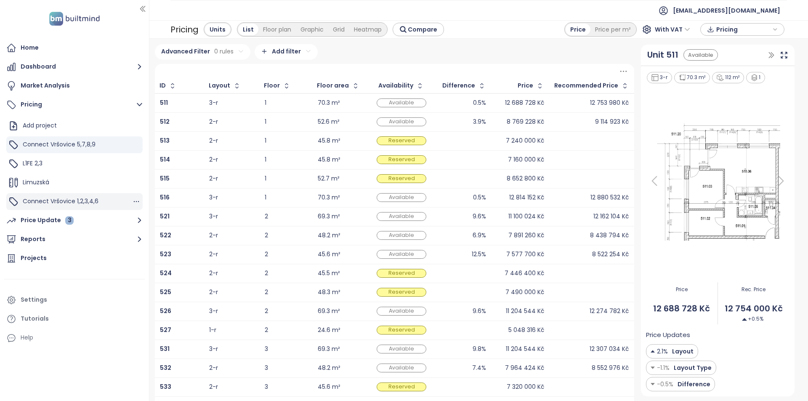
click at [114, 201] on div "Connect Vršovice 1,2,3,4,6" at bounding box center [74, 201] width 136 height 17
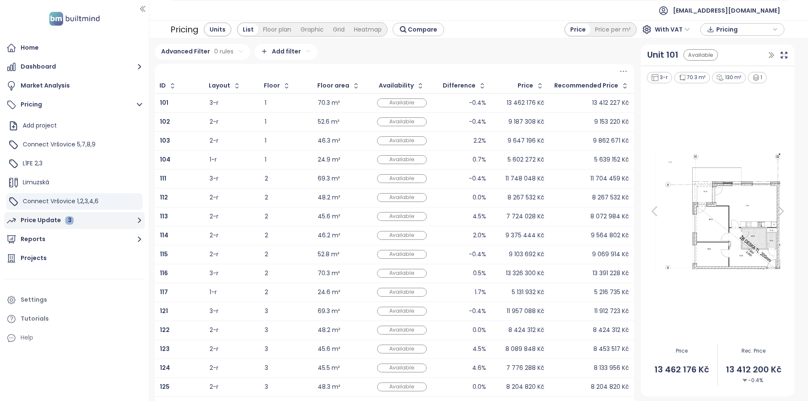
click at [70, 224] on div "3" at bounding box center [69, 220] width 8 height 8
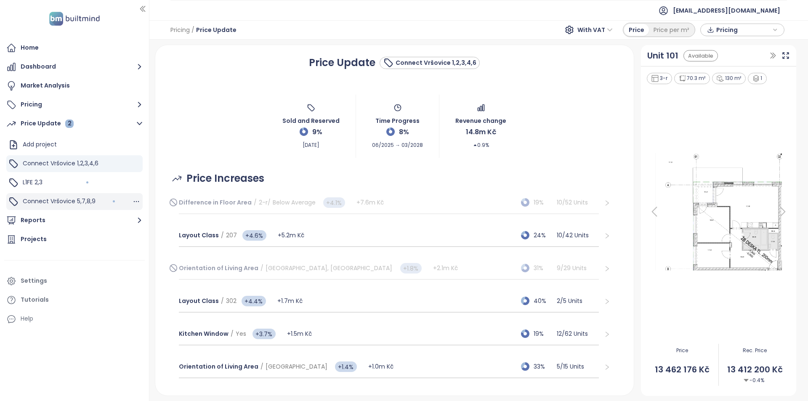
click at [120, 197] on div "Connect Vršovice 5,7,8,9" at bounding box center [74, 201] width 136 height 17
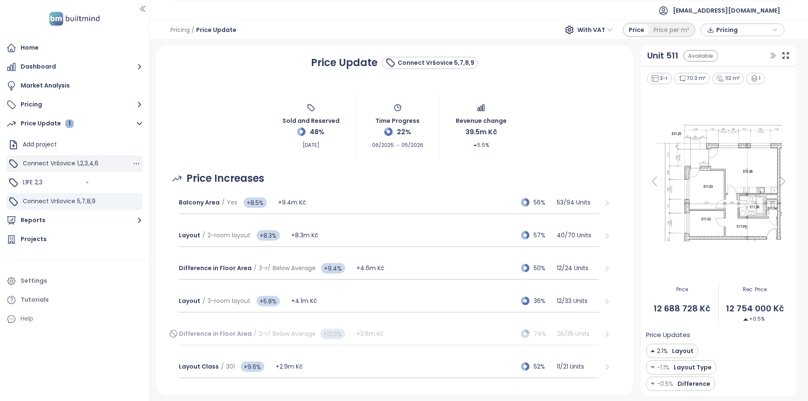
click at [118, 159] on div "Connect Vršovice 1,2,3,4,6" at bounding box center [74, 163] width 136 height 17
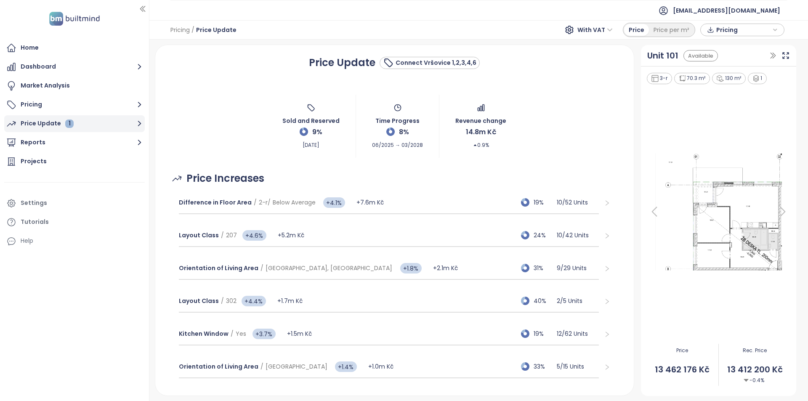
click at [100, 117] on button "Price Update 1" at bounding box center [74, 123] width 141 height 17
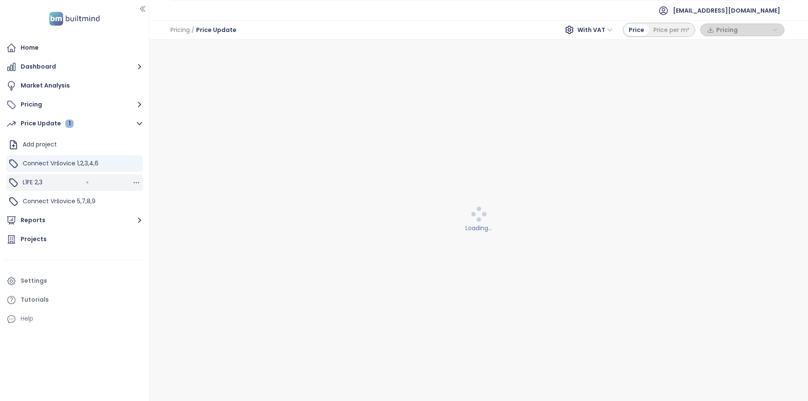
click at [105, 178] on div "L1FE 2,3" at bounding box center [74, 182] width 136 height 17
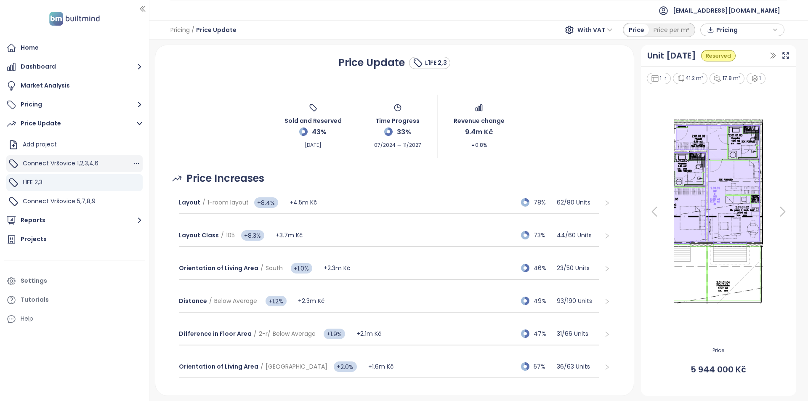
click at [96, 162] on span "Connect Vršovice 1,2,3,4,6" at bounding box center [61, 163] width 76 height 8
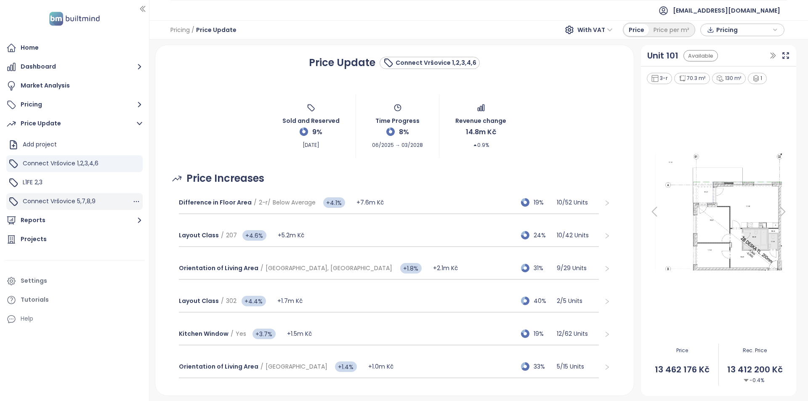
click at [71, 193] on div "Connect Vršovice 5,7,8,9" at bounding box center [74, 201] width 136 height 17
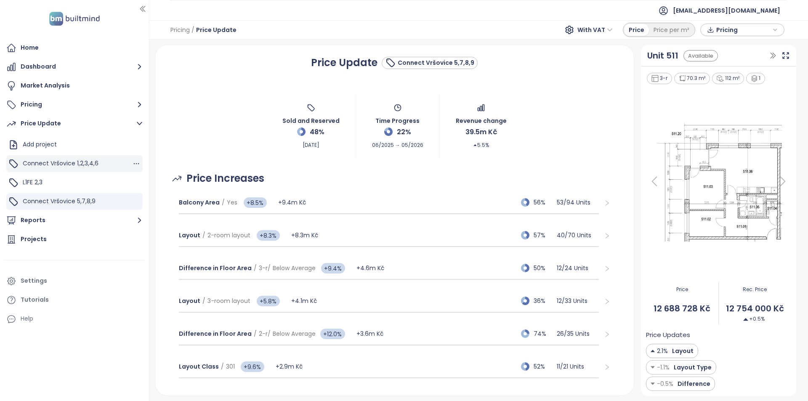
click at [67, 167] on span "Connect Vršovice 1,2,3,4,6" at bounding box center [61, 163] width 76 height 8
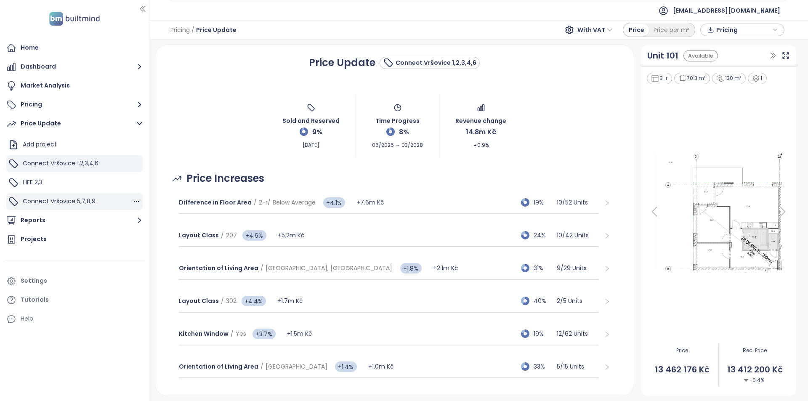
click at [56, 195] on div "Connect Vršovice 5,7,8,9" at bounding box center [74, 201] width 136 height 17
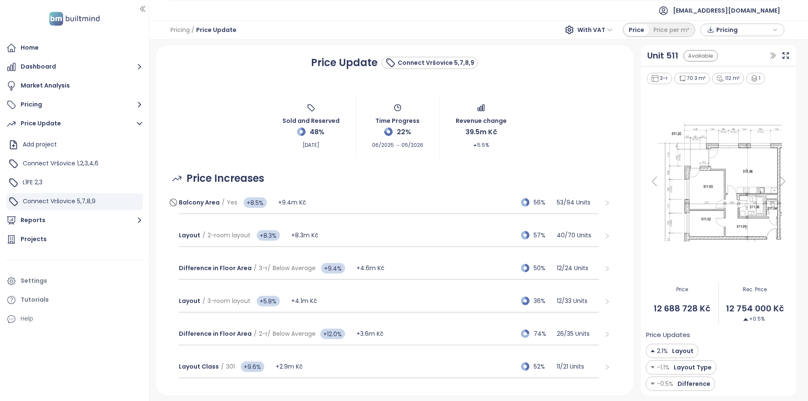
click at [325, 204] on div "Balcony Area / Yes +8.5% +9.4m Kč 56% 53 / 94 Units" at bounding box center [389, 203] width 420 height 23
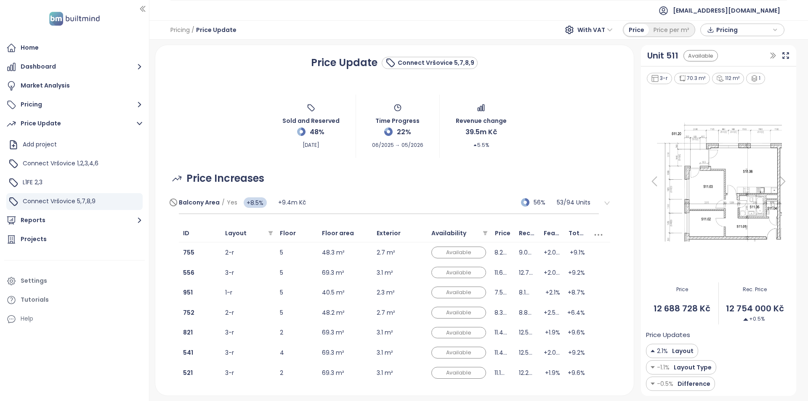
click at [341, 204] on div "Balcony Area / Yes +8.5% +9.4m Kč 56% 53 / 94 Units" at bounding box center [389, 203] width 420 height 23
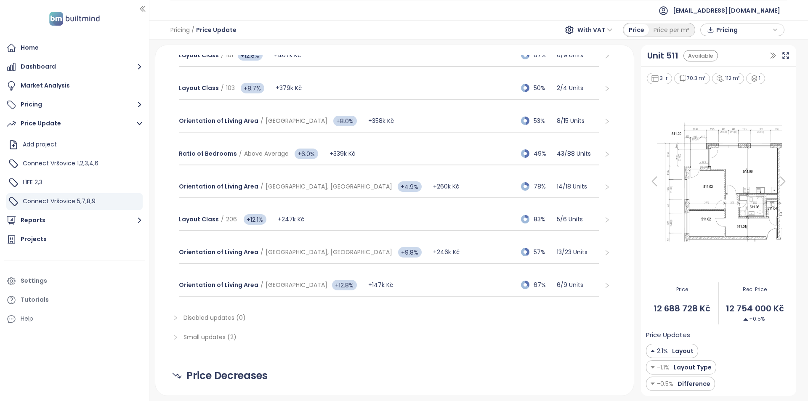
scroll to position [593, 0]
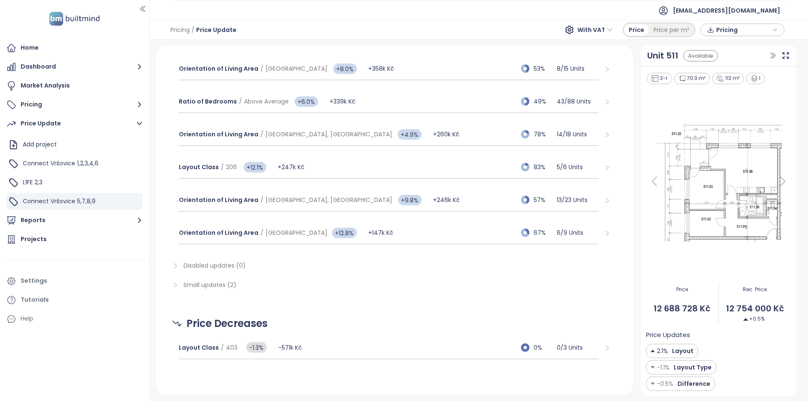
click at [196, 288] on span "Small updates (2)" at bounding box center [210, 285] width 53 height 8
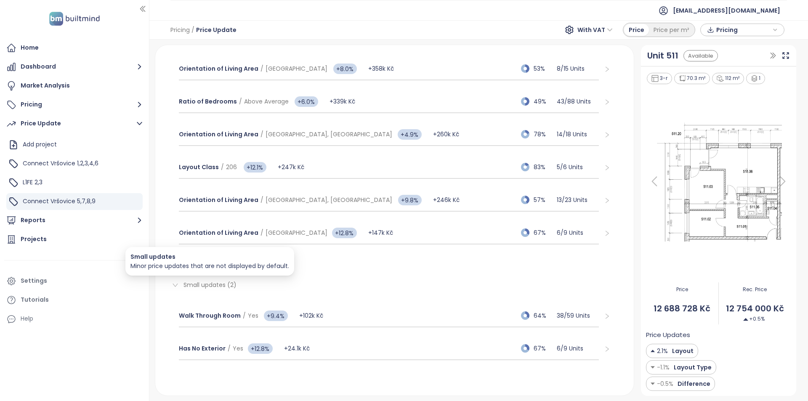
click at [196, 287] on span "Small updates (2)" at bounding box center [210, 285] width 53 height 8
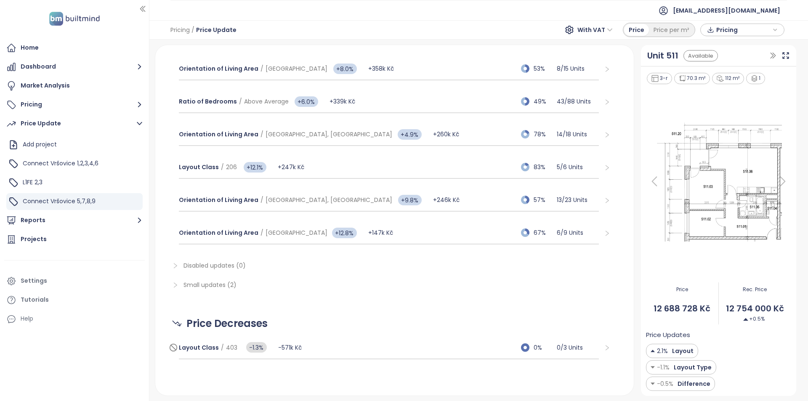
click at [375, 354] on div "Layout Class / 403 -1.3% -571k Kč 0% 0 / 3 Units" at bounding box center [389, 348] width 420 height 23
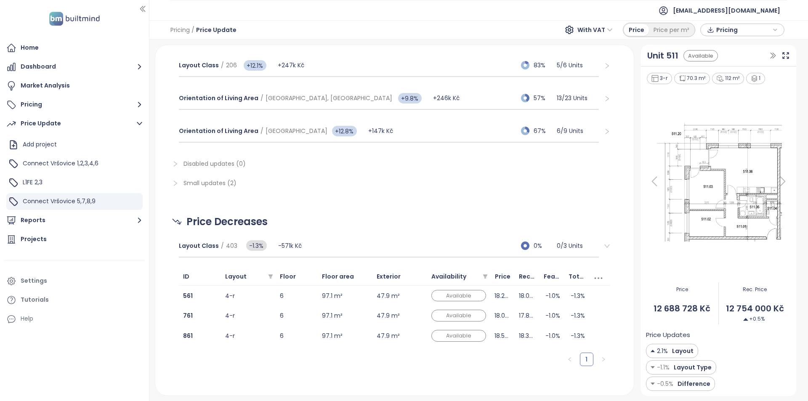
scroll to position [709, 0]
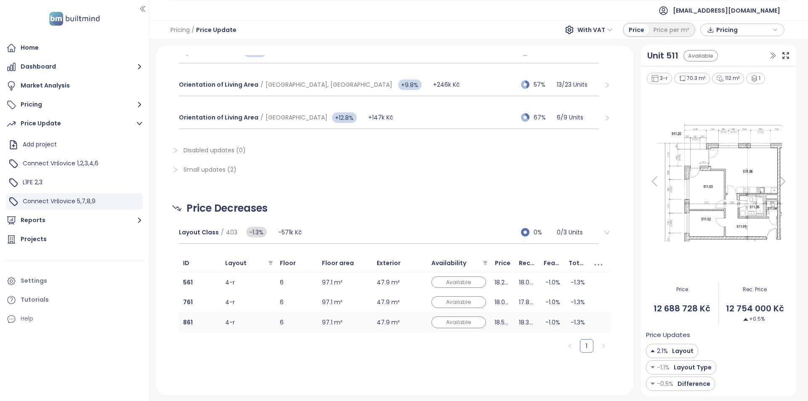
click at [295, 321] on td "6" at bounding box center [297, 322] width 42 height 20
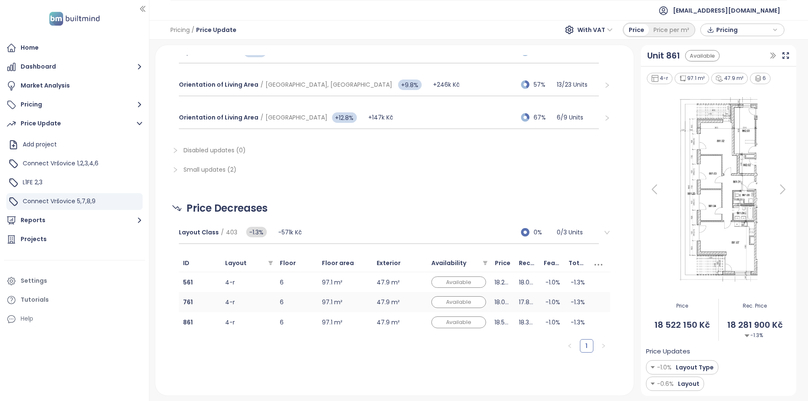
click at [300, 306] on td "6" at bounding box center [297, 302] width 42 height 20
click at [306, 285] on td "6" at bounding box center [297, 282] width 42 height 20
click at [306, 300] on td "6" at bounding box center [297, 302] width 42 height 20
click at [305, 317] on td "6" at bounding box center [297, 322] width 42 height 20
click at [317, 231] on div "Layout Class / 403 -1.3% -571k Kč 0% 0 / 3 Units" at bounding box center [389, 232] width 420 height 23
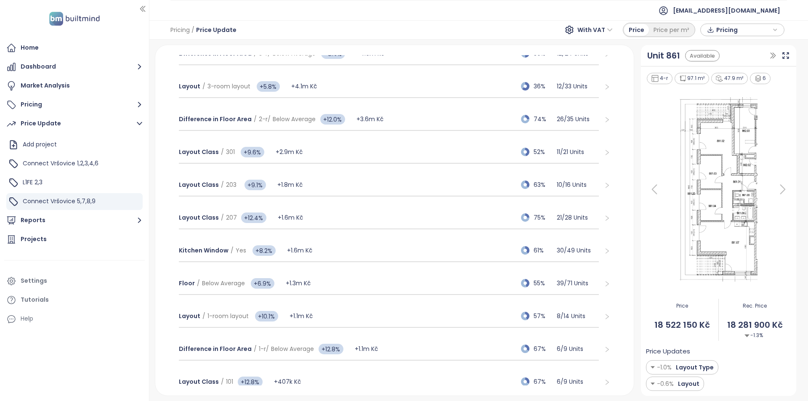
scroll to position [46, 0]
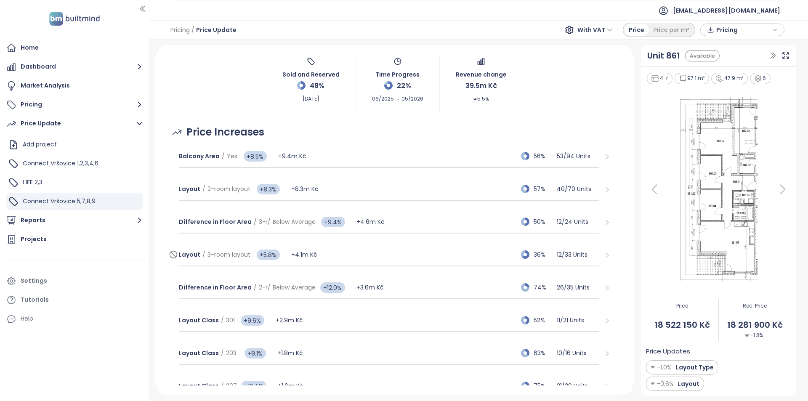
click at [395, 255] on div "Layout / 3-room layout +5.8% +4.1m Kč 36% 12 / 33 Units" at bounding box center [389, 255] width 420 height 23
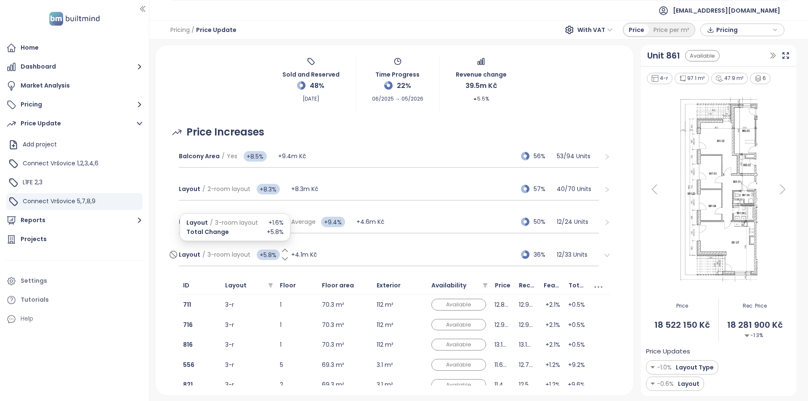
click at [269, 259] on span "+5.8%" at bounding box center [268, 255] width 23 height 11
click at [404, 135] on div "Price Increases" at bounding box center [394, 132] width 458 height 16
click at [381, 248] on div "Layout / 3-room layout +5.8% +4.1m Kč 36% 12 / 33 Units" at bounding box center [389, 255] width 420 height 23
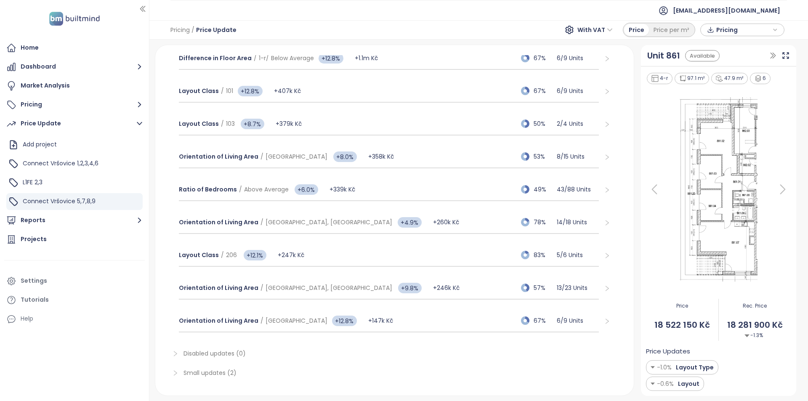
scroll to position [509, 0]
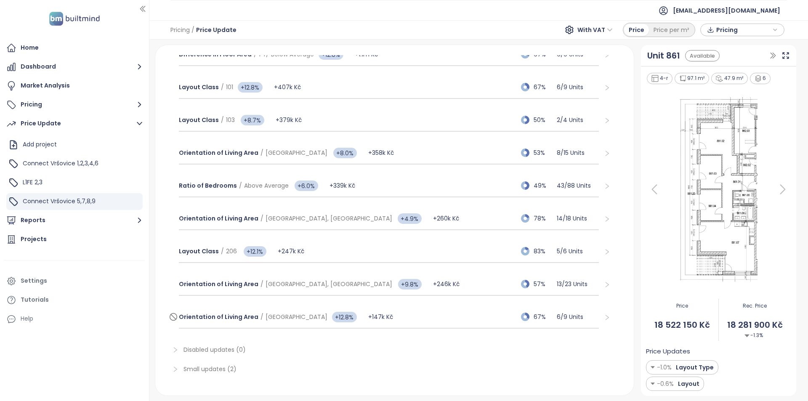
click at [389, 319] on div "Orientation of Living Area / South-West +12.8% +147k Kč 67% 6 / 9 Units" at bounding box center [389, 317] width 420 height 23
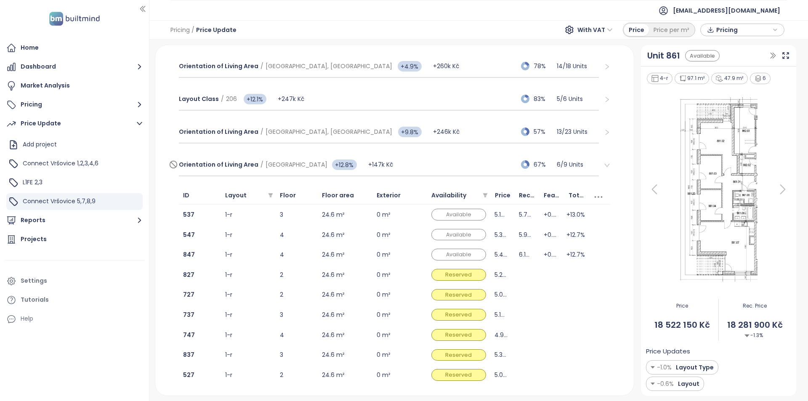
scroll to position [678, 0]
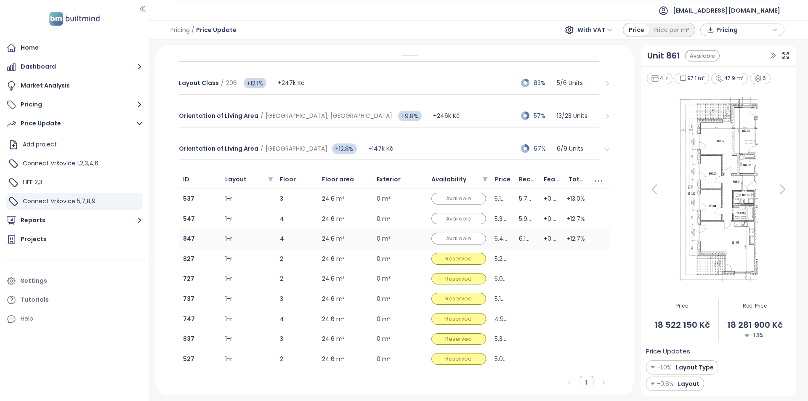
click at [363, 239] on td "24.6 m²" at bounding box center [345, 239] width 55 height 20
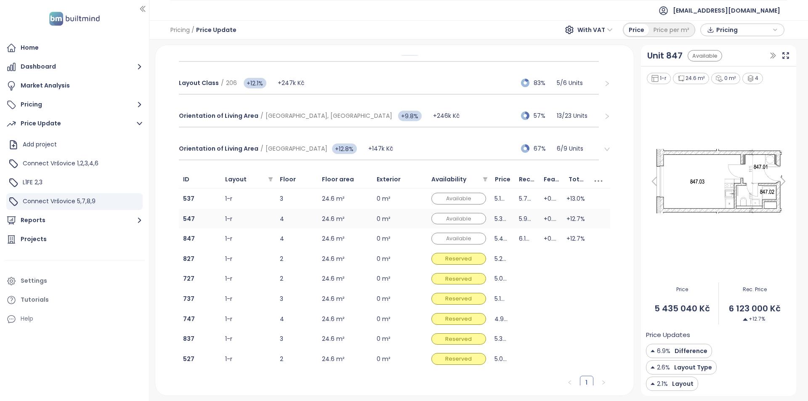
click at [362, 226] on td "24.6 m²" at bounding box center [345, 219] width 55 height 20
click at [368, 200] on td "24.6 m²" at bounding box center [345, 199] width 55 height 20
click at [368, 213] on td "24.6 m²" at bounding box center [345, 219] width 55 height 20
click at [361, 238] on td "24.6 m²" at bounding box center [345, 239] width 55 height 20
click at [361, 220] on td "24.6 m²" at bounding box center [345, 219] width 55 height 20
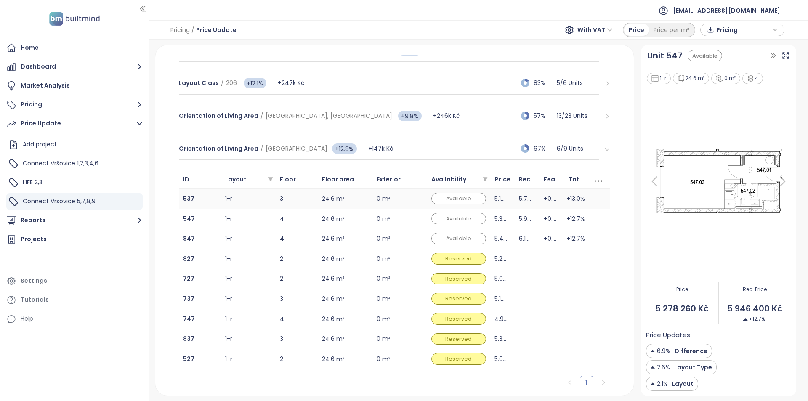
click at [364, 202] on td "24.6 m²" at bounding box center [345, 199] width 55 height 20
click at [362, 217] on td "24.6 m²" at bounding box center [345, 219] width 55 height 20
click at [358, 231] on td "24.6 m²" at bounding box center [345, 239] width 55 height 20
click at [37, 104] on button "Pricing" at bounding box center [74, 104] width 141 height 17
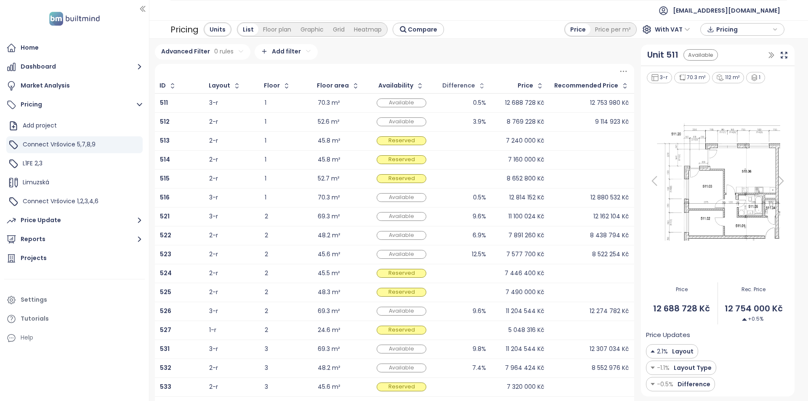
click at [468, 88] on div "Difference" at bounding box center [458, 85] width 33 height 5
click at [480, 87] on icon "button" at bounding box center [481, 85] width 3 height 5
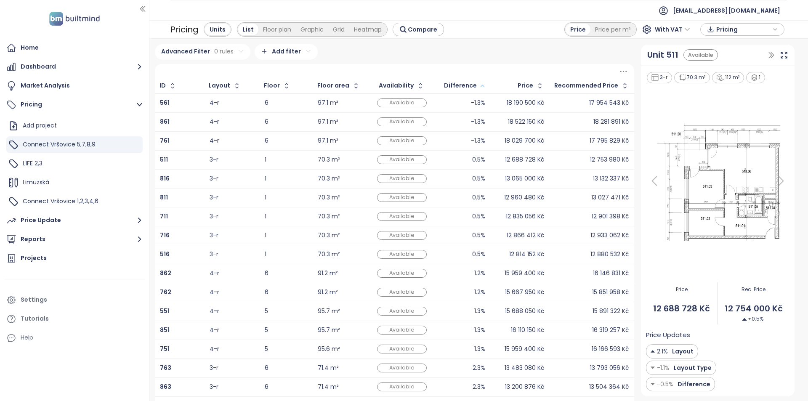
click at [479, 88] on icon "button" at bounding box center [482, 86] width 6 height 10
click at [164, 104] on b "537" at bounding box center [165, 102] width 11 height 8
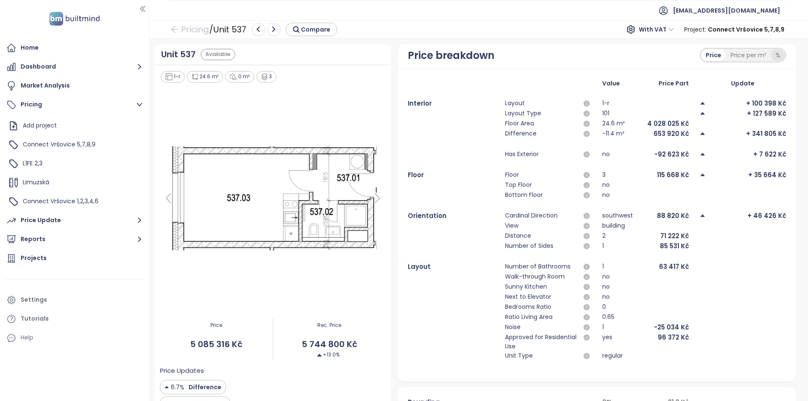
click at [771, 54] on div "%" at bounding box center [778, 55] width 14 height 12
drag, startPoint x: 756, startPoint y: 134, endPoint x: 788, endPoint y: 133, distance: 31.6
click at [788, 133] on div "Value Price Part Update Interior Layout 1-r + 2 % Layout Type 101 + 2.5 % Floor…" at bounding box center [597, 225] width 399 height 313
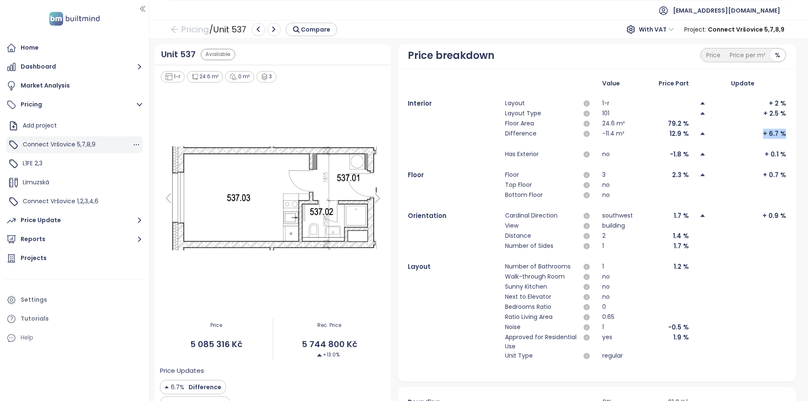
click at [58, 149] on span "Connect Vršovice 5,7,8,9" at bounding box center [59, 144] width 73 height 8
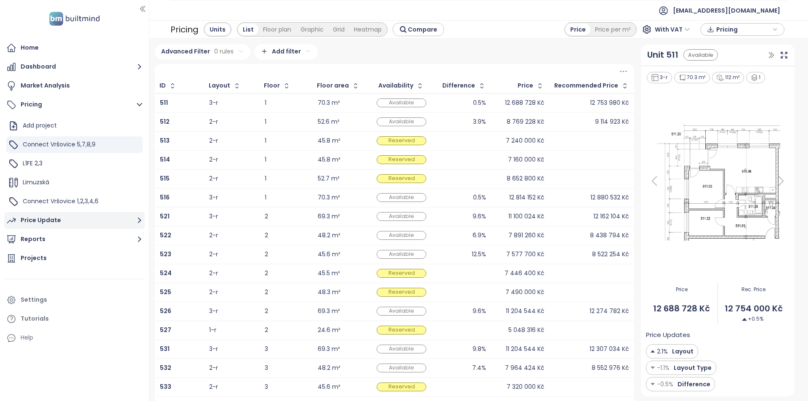
click at [55, 223] on div "Price Update" at bounding box center [41, 220] width 40 height 11
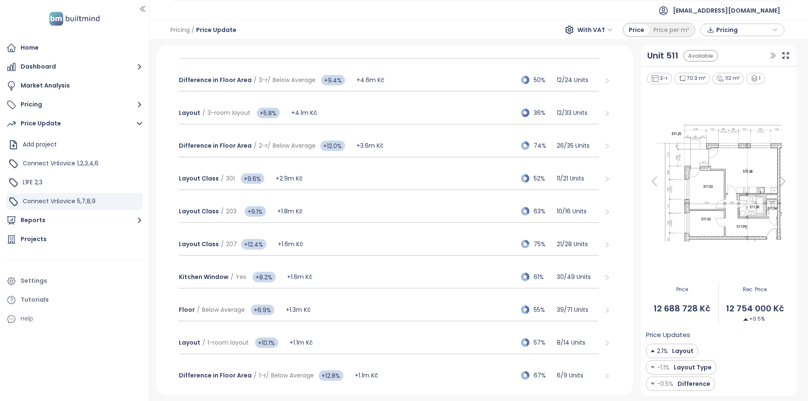
scroll to position [126, 0]
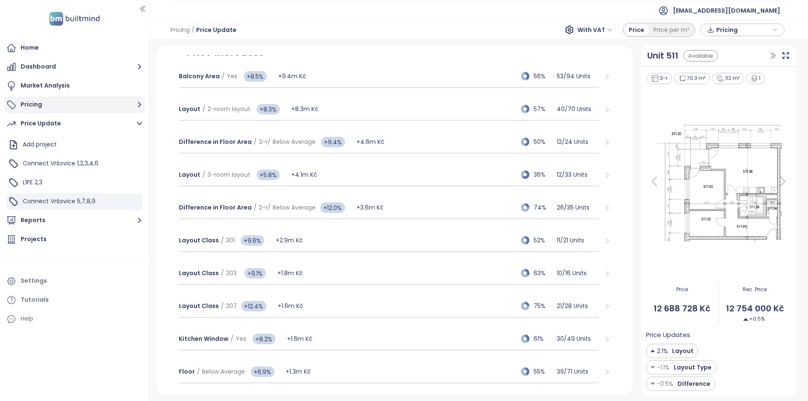
click at [73, 106] on button "Pricing" at bounding box center [74, 104] width 141 height 17
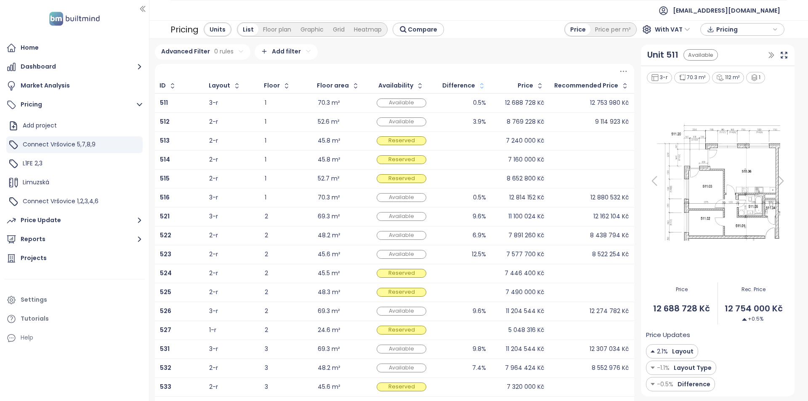
click at [480, 85] on icon "button" at bounding box center [481, 85] width 3 height 5
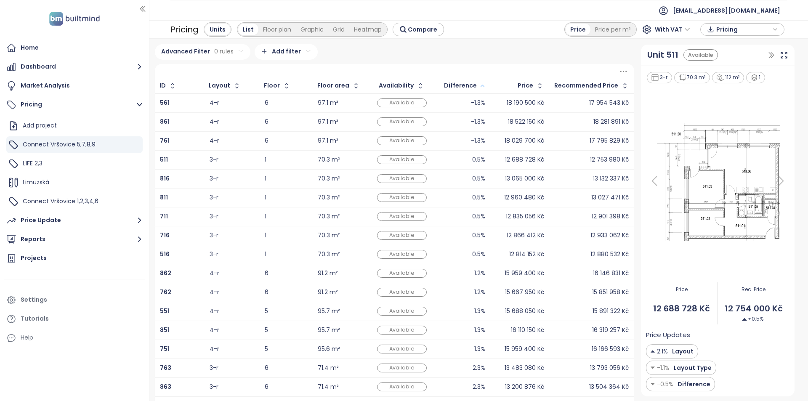
click at [480, 85] on icon "button" at bounding box center [482, 86] width 6 height 10
click at [164, 160] on b "933" at bounding box center [165, 159] width 11 height 8
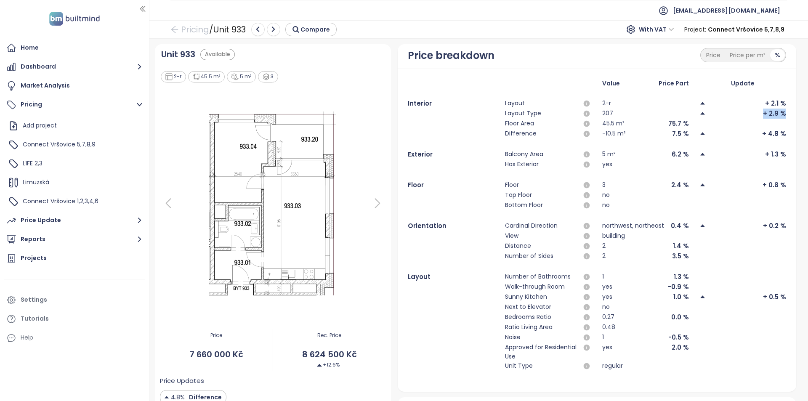
drag, startPoint x: 746, startPoint y: 114, endPoint x: 782, endPoint y: 113, distance: 35.4
click at [782, 113] on div "Value Price Part Update Interior Layout 2-r + 2.1 % Layout Type 207 + 2.9 % Flo…" at bounding box center [597, 230] width 399 height 323
click at [782, 114] on div "Value Price Part Update Interior Layout 2-r + 2.1 % Layout Type 207 + 2.9 % Flo…" at bounding box center [597, 230] width 399 height 323
click at [724, 112] on div "+ 2.9 %" at bounding box center [743, 114] width 87 height 10
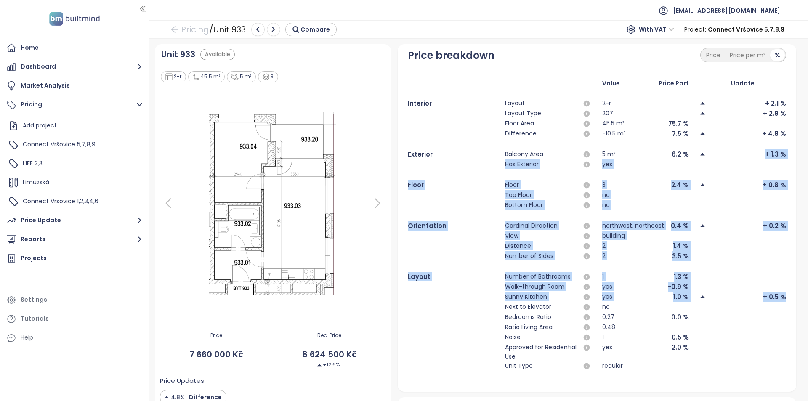
drag, startPoint x: 779, startPoint y: 300, endPoint x: 740, endPoint y: 154, distance: 151.3
click at [740, 154] on div "Value Price Part Update Interior Layout 2-r + 2.1 % Layout Type 207 + 2.9 % Flo…" at bounding box center [597, 230] width 378 height 303
click at [200, 32] on link "Pricing" at bounding box center [189, 29] width 39 height 15
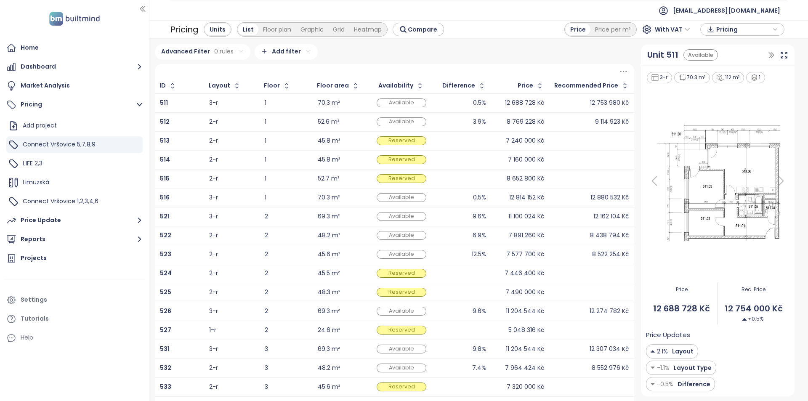
click at [192, 194] on div "516" at bounding box center [179, 198] width 39 height 10
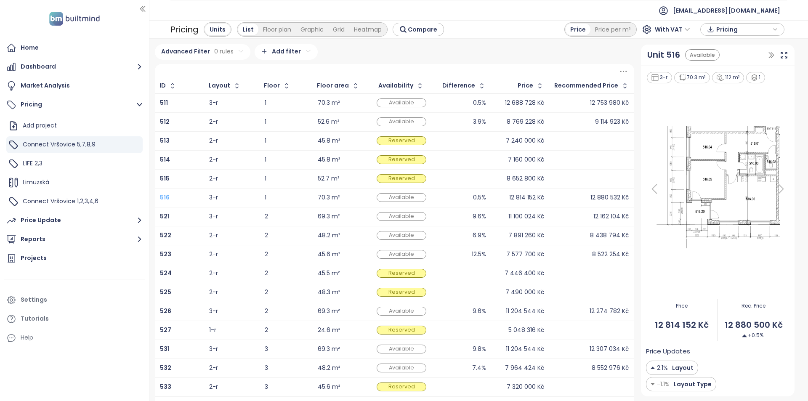
click at [163, 198] on b "516" at bounding box center [165, 197] width 10 height 8
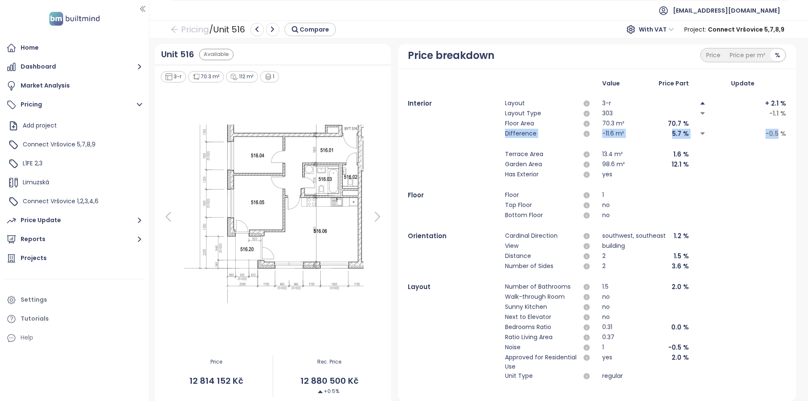
drag, startPoint x: 500, startPoint y: 140, endPoint x: 772, endPoint y: 129, distance: 271.3
click at [772, 129] on div "Value Price Part Update Interior Layout 3-r + 2.1 % Layout Type 303 -1.1 % Floo…" at bounding box center [597, 235] width 378 height 313
click at [194, 33] on link "Pricing" at bounding box center [189, 29] width 39 height 15
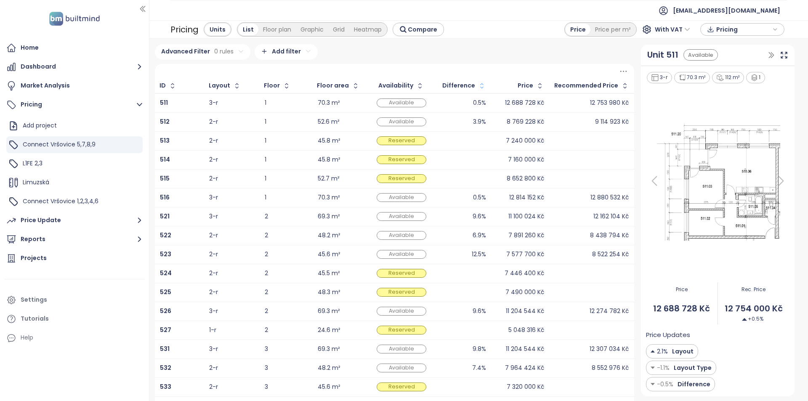
click at [475, 80] on button "button" at bounding box center [480, 85] width 11 height 13
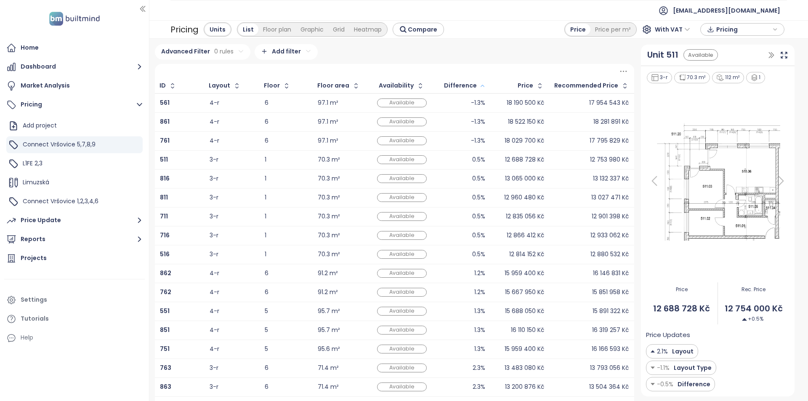
click at [477, 83] on button "button" at bounding box center [481, 85] width 9 height 13
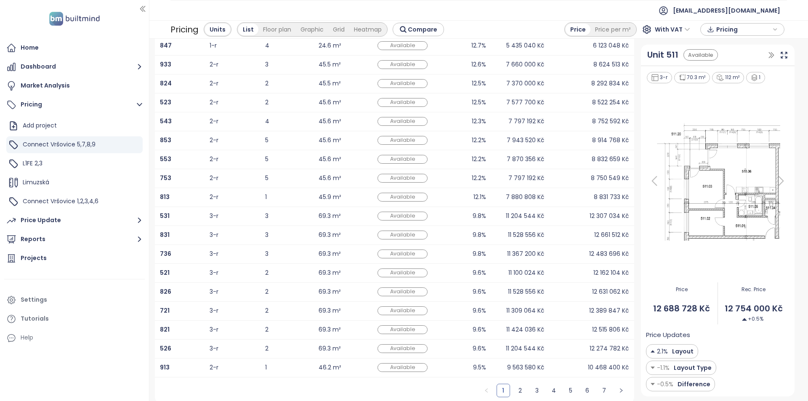
scroll to position [98, 0]
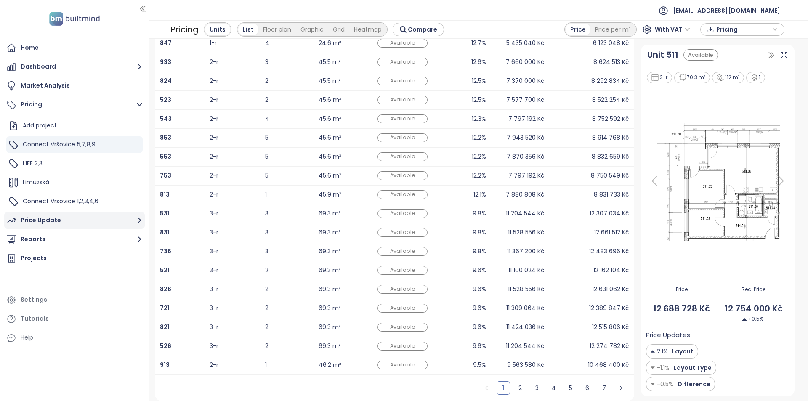
click at [71, 221] on button "Price Update" at bounding box center [74, 220] width 141 height 17
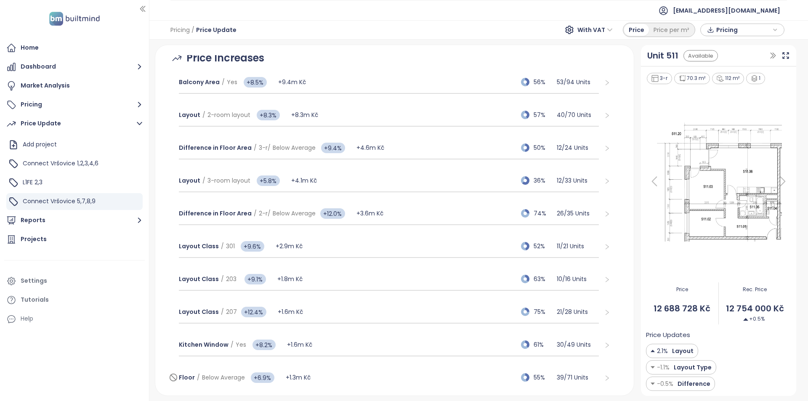
scroll to position [168, 0]
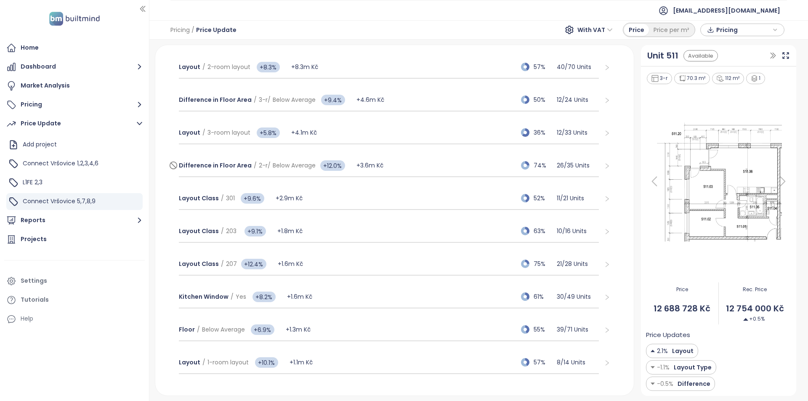
click at [407, 167] on div "Difference in Floor Area / 2-r / Below Average +12.0% +3.6m Kč 74% 26 / 35 Units" at bounding box center [389, 165] width 420 height 23
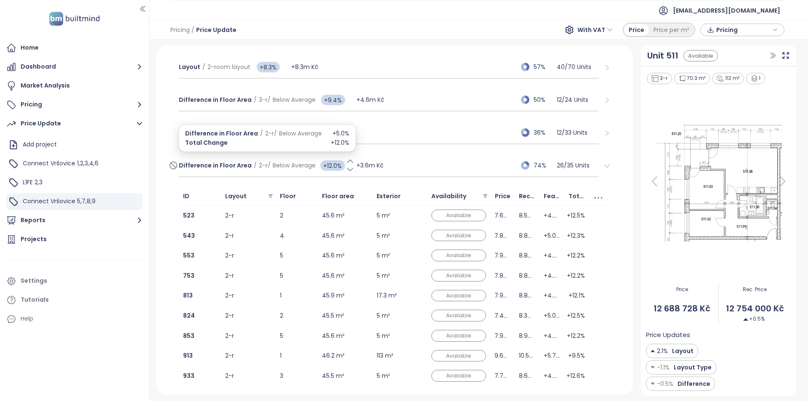
click at [324, 166] on span "+12.0%" at bounding box center [332, 165] width 25 height 11
click at [328, 165] on input "****" at bounding box center [332, 165] width 25 height 11
type input "*"
click at [156, 155] on div "Price Update Connect Vršovice 5,7,8,9 Sold and Reserved 48% Aug 20, 2025 Time P…" at bounding box center [394, 220] width 479 height 350
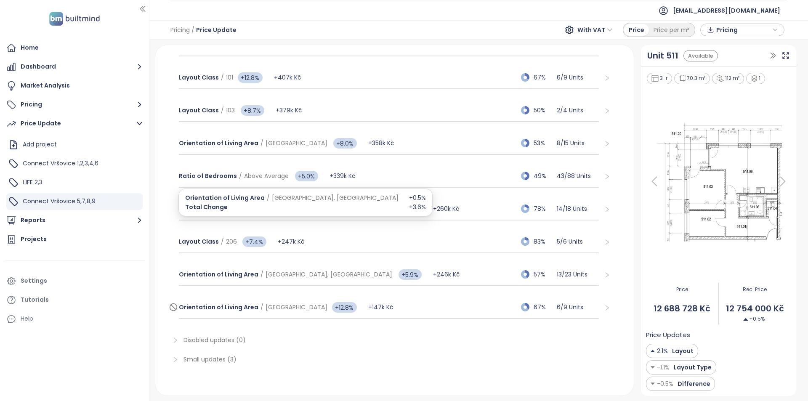
scroll to position [561, 0]
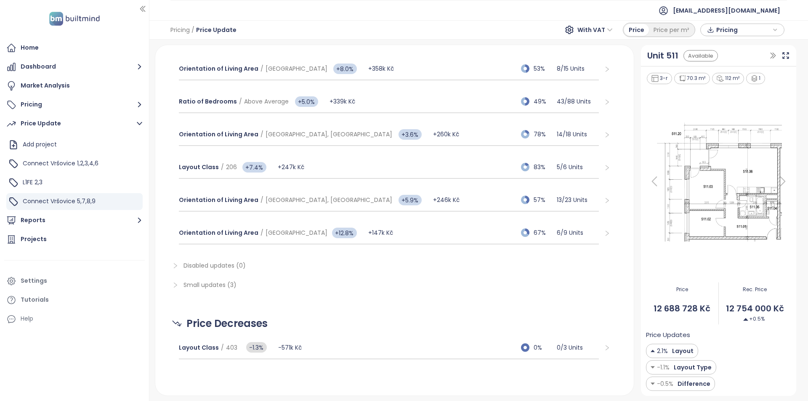
click at [203, 285] on span "Small updates (3)" at bounding box center [210, 285] width 53 height 8
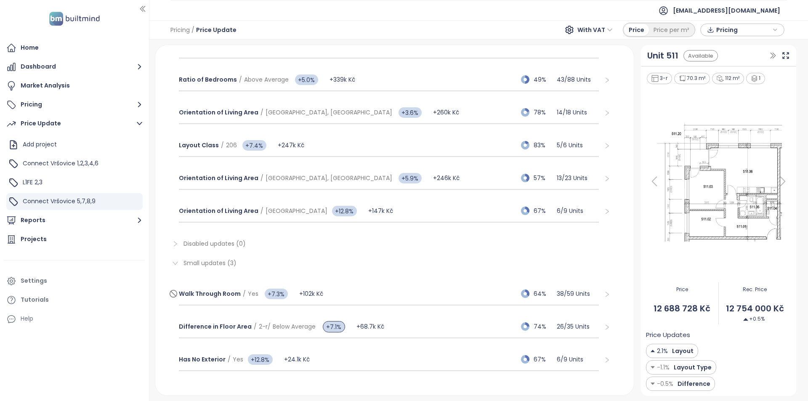
scroll to position [645, 0]
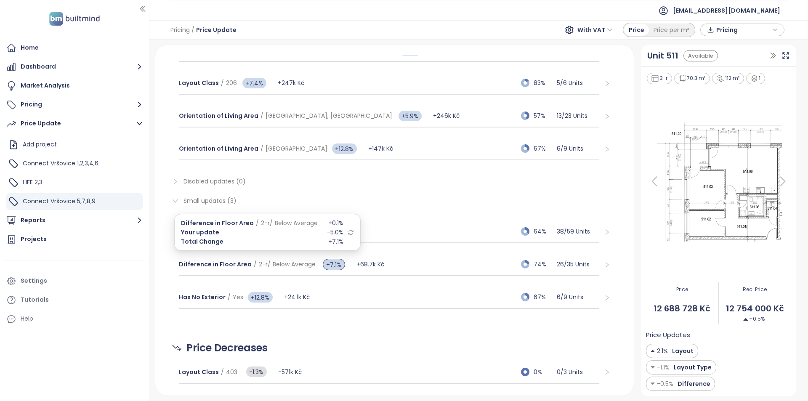
click at [349, 233] on icon at bounding box center [351, 232] width 6 height 6
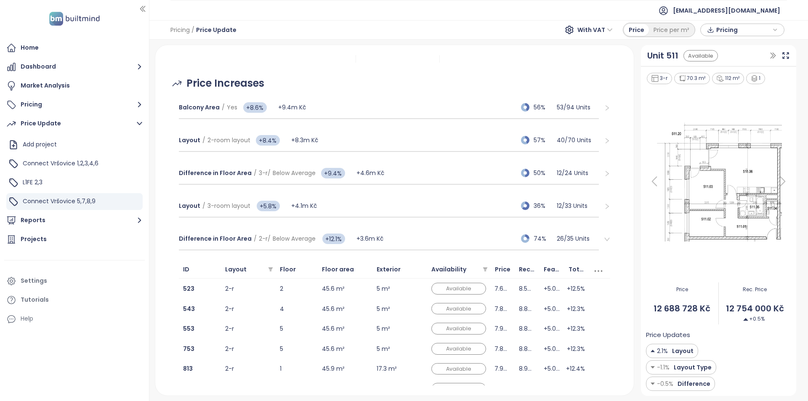
scroll to position [95, 0]
click at [334, 238] on span "+12.1%" at bounding box center [333, 239] width 23 height 11
click at [333, 237] on input "***" at bounding box center [332, 239] width 25 height 11
click at [334, 237] on input "***" at bounding box center [332, 239] width 25 height 11
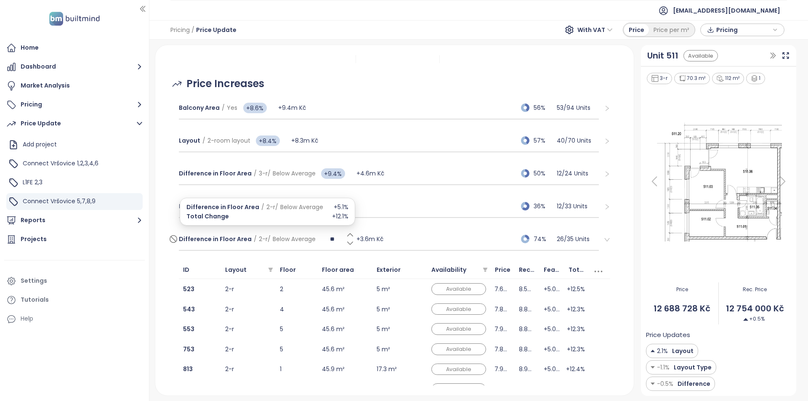
type input "***"
click at [418, 57] on div "Sold and Reserved 48% Aug 20, 2025 Time Progress 22% 06/2025 → 05/2026 Revenue …" at bounding box center [394, 31] width 458 height 63
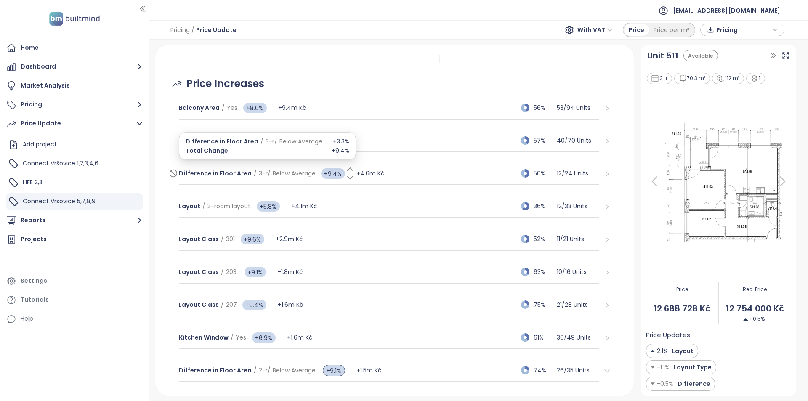
click at [334, 175] on span "+9.4%" at bounding box center [333, 173] width 24 height 11
click at [334, 175] on input "***" at bounding box center [332, 173] width 25 height 11
type input "***"
click at [393, 54] on div "Price Update Connect Vršovice 5,7,8,9 Sold and Reserved 48% Aug 20, 2025 Time P…" at bounding box center [394, 220] width 479 height 350
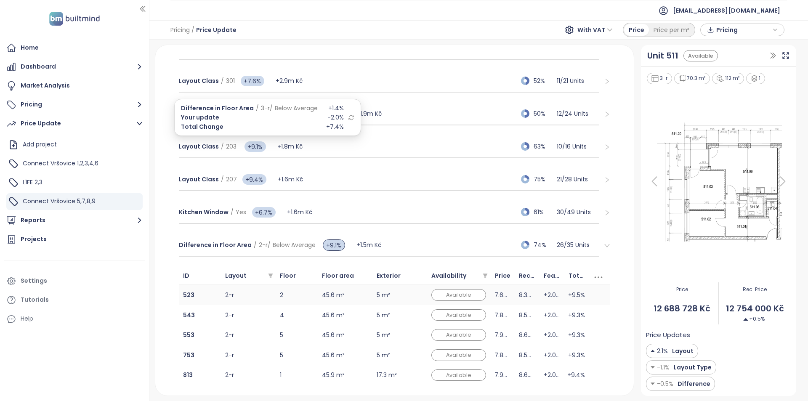
scroll to position [221, 0]
click at [466, 245] on div "Difference in Floor Area / 2-r / Below Average +9.1% +1.5m Kč 74% 26 / 35 Units" at bounding box center [389, 244] width 420 height 23
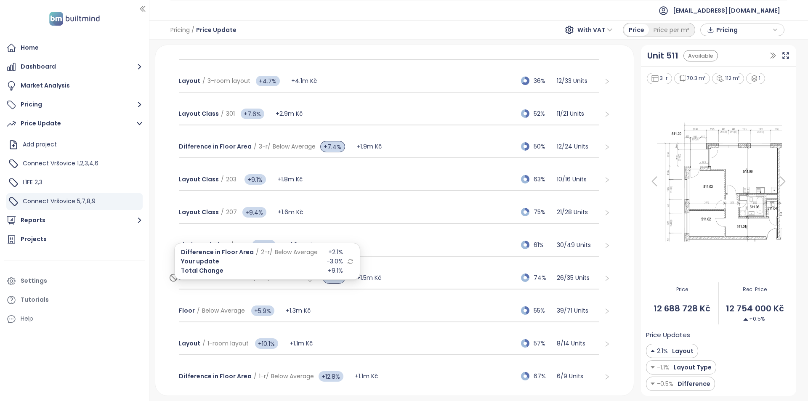
scroll to position [95, 0]
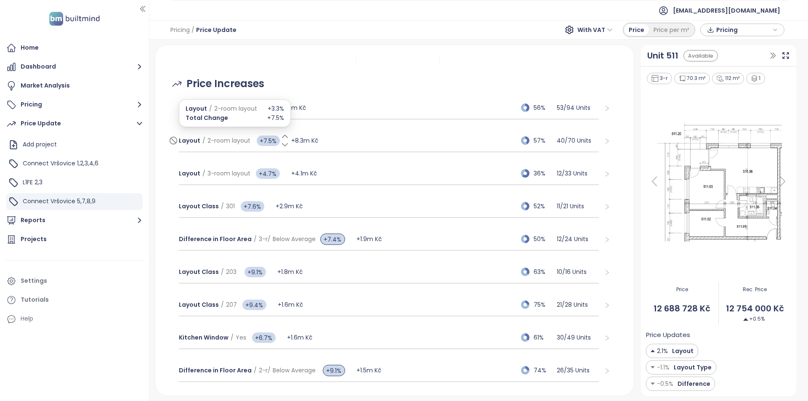
click at [265, 141] on span "+7.5%" at bounding box center [268, 141] width 23 height 11
click at [265, 141] on input "***" at bounding box center [267, 140] width 25 height 11
type input "*"
click at [336, 61] on div "Sold and Reserved 48% Aug 20, 2025 Time Progress 22% 06/2025 → 05/2026 Revenue …" at bounding box center [394, 31] width 458 height 63
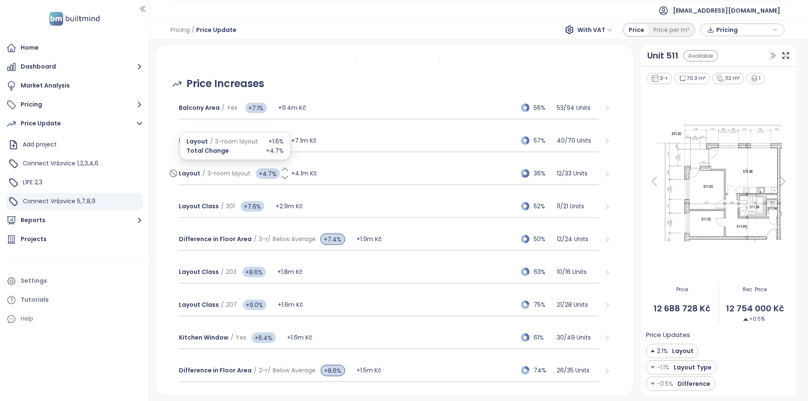
click at [263, 174] on span "+4.7%" at bounding box center [268, 173] width 24 height 11
click at [263, 174] on input "***" at bounding box center [267, 173] width 25 height 11
type input "***"
click at [393, 56] on div "Sold and Reserved 48% Aug 20, 2025 Time Progress 22% 06/2025 → 05/2026 Revenue …" at bounding box center [394, 31] width 458 height 63
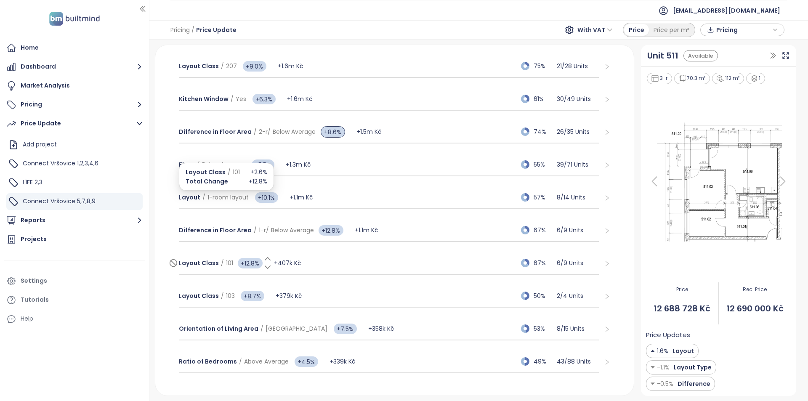
scroll to position [333, 0]
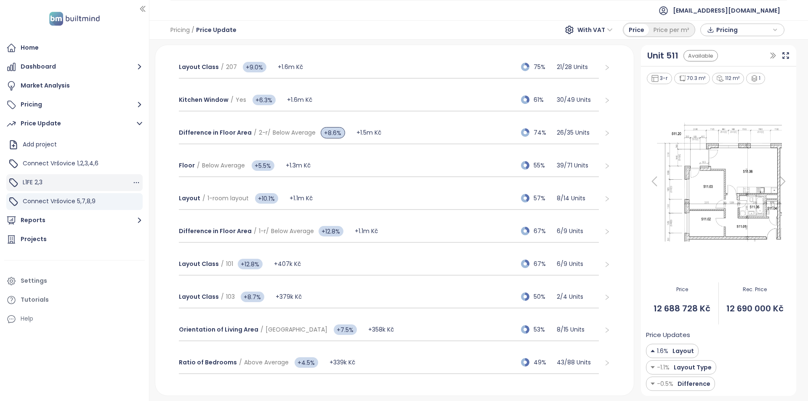
click at [73, 177] on div "L1FE 2,3" at bounding box center [74, 182] width 136 height 17
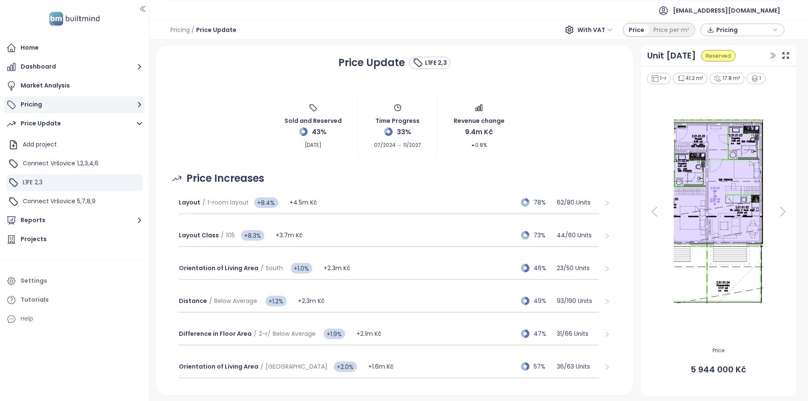
click at [65, 100] on button "Pricing" at bounding box center [74, 104] width 141 height 17
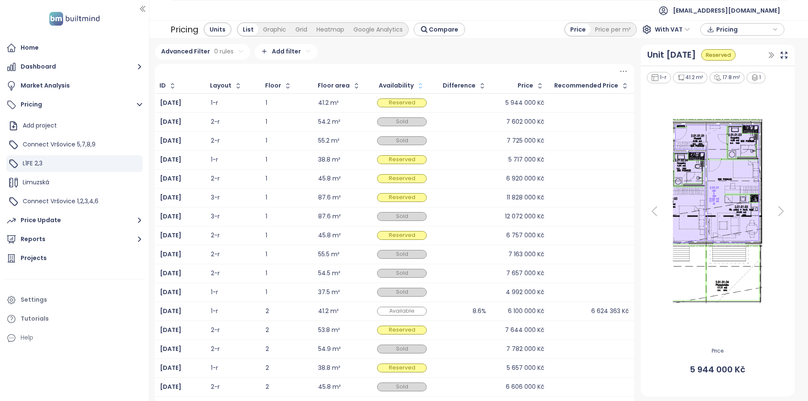
click at [419, 85] on icon "button" at bounding box center [420, 86] width 8 height 8
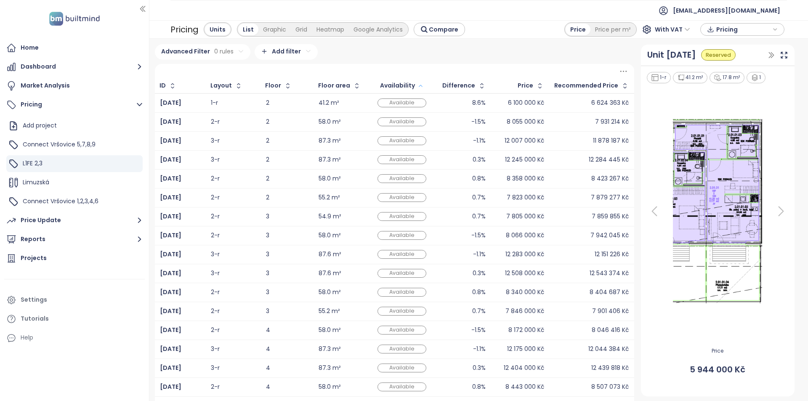
click at [419, 88] on icon "button" at bounding box center [421, 86] width 6 height 10
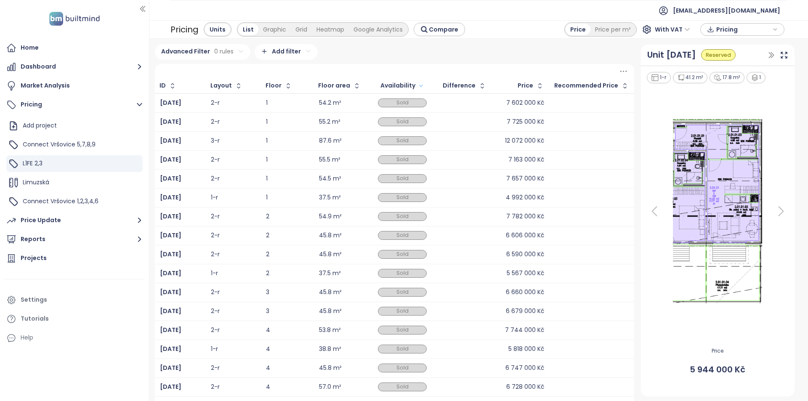
click at [419, 88] on icon "button" at bounding box center [421, 86] width 6 height 10
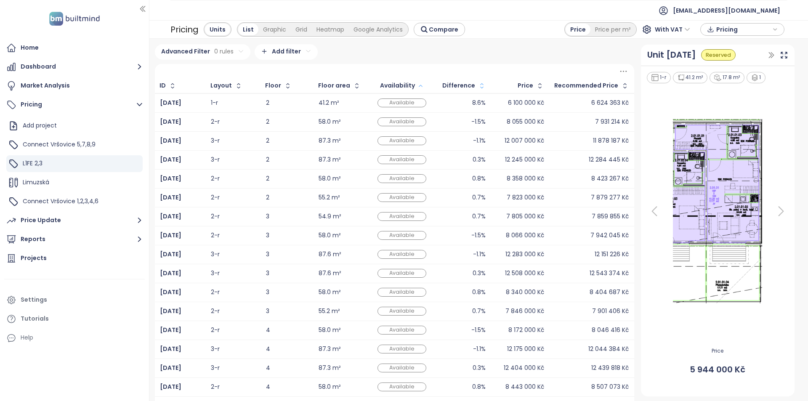
click at [475, 85] on button "button" at bounding box center [480, 85] width 11 height 13
click at [477, 85] on button "button" at bounding box center [481, 85] width 9 height 13
click at [172, 101] on b "2.11.06" at bounding box center [170, 102] width 21 height 8
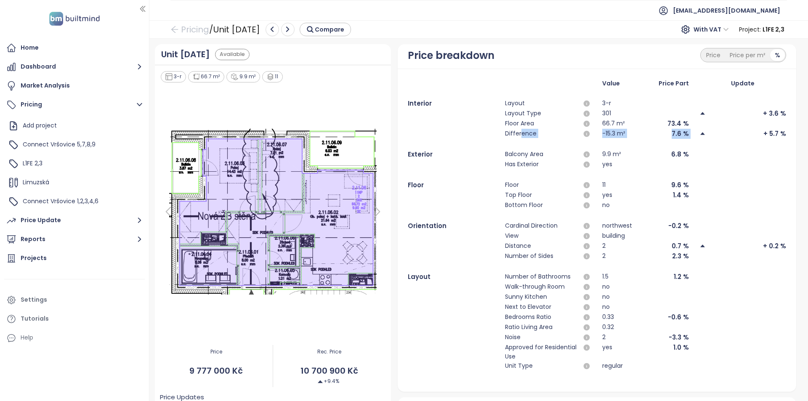
drag, startPoint x: 745, startPoint y: 136, endPoint x: 420, endPoint y: 143, distance: 325.4
click at [510, 144] on div "Value Price Part Update Interior Layout 3-r Layout Type 301 + 3.6 % Floor Area …" at bounding box center [597, 230] width 378 height 303
click at [51, 156] on div "L1FE 2,3" at bounding box center [74, 163] width 136 height 17
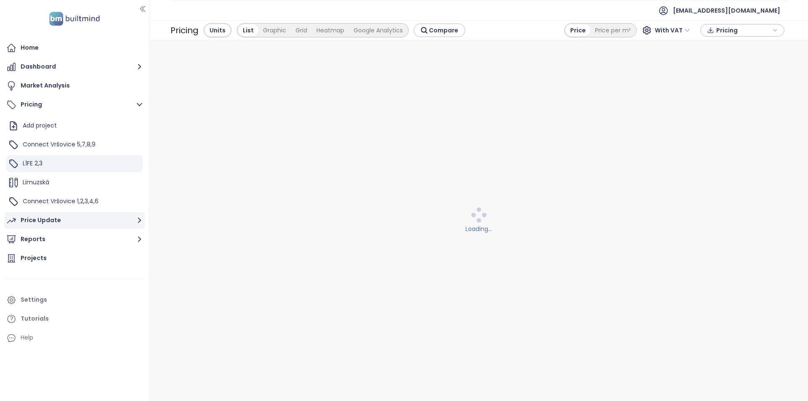
click at [54, 224] on div "Price Update" at bounding box center [41, 220] width 40 height 11
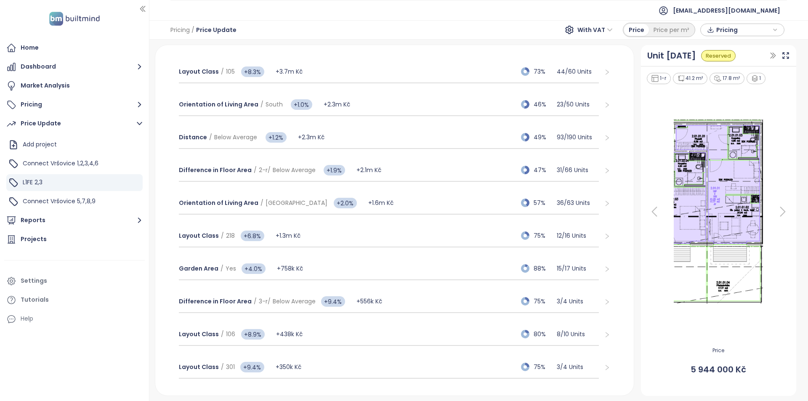
scroll to position [168, 0]
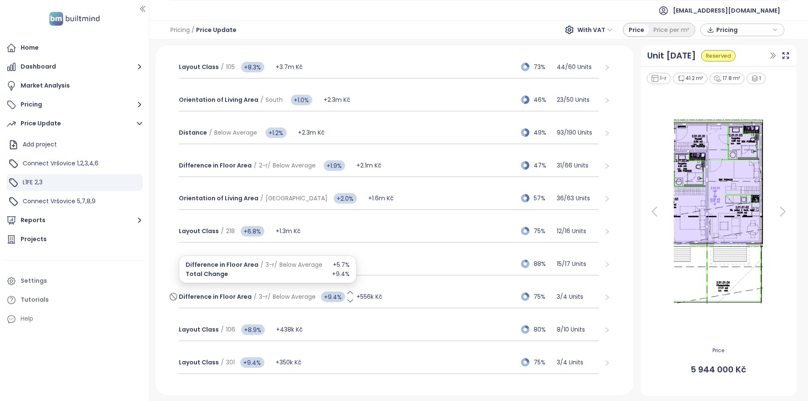
click at [327, 296] on span "+9.4%" at bounding box center [333, 297] width 24 height 11
click at [327, 296] on input "***" at bounding box center [332, 296] width 25 height 11
type input "***"
click at [153, 292] on div "Price Update L1FE 2,3 Sold and Reserved 43% Aug 20, 2025 Time Progress 33% 07/2…" at bounding box center [395, 220] width 486 height 351
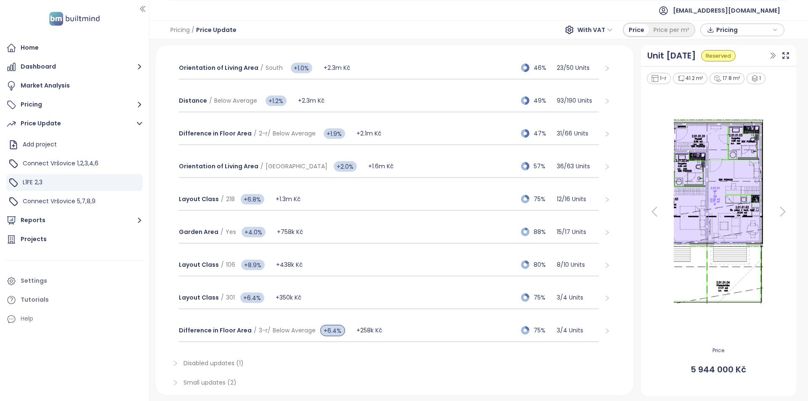
scroll to position [0, 0]
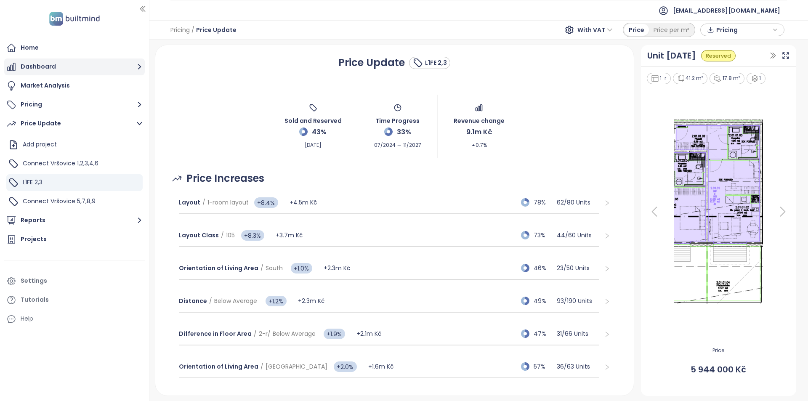
click at [59, 66] on button "Dashboard" at bounding box center [74, 67] width 141 height 17
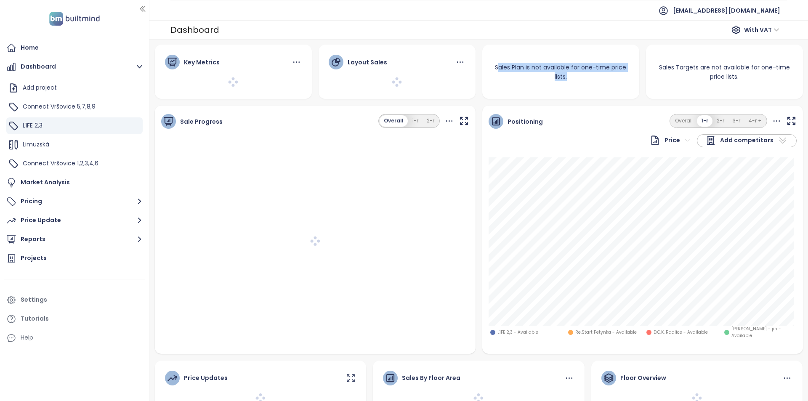
drag, startPoint x: 578, startPoint y: 78, endPoint x: 429, endPoint y: 70, distance: 149.2
click at [482, 68] on div "Sales Plan is not available for one-time price lists." at bounding box center [560, 72] width 157 height 39
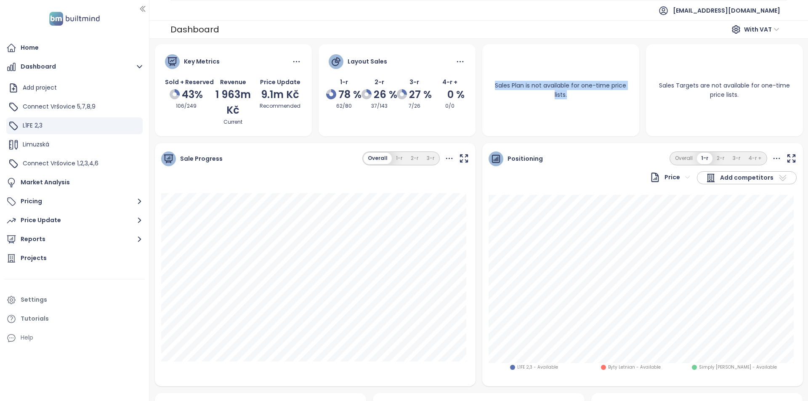
click at [538, 94] on div "Sales Plan is not available for one-time price lists." at bounding box center [560, 90] width 157 height 39
click at [83, 162] on span "Connect Vršovice 1,2,3,4,6" at bounding box center [61, 163] width 76 height 8
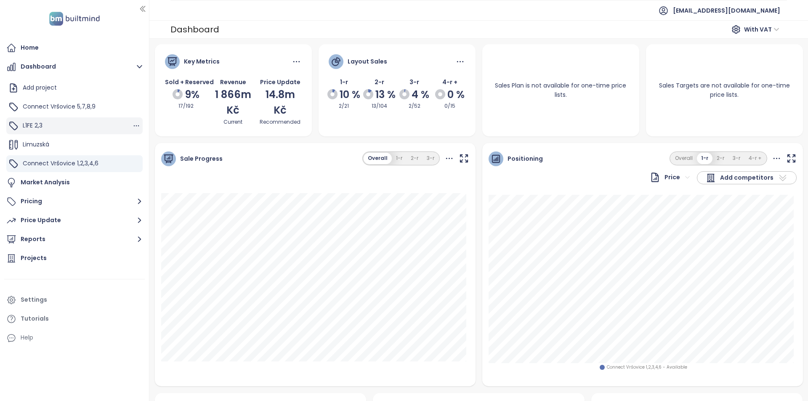
click at [69, 118] on div "L1FE 2,3" at bounding box center [74, 125] width 136 height 17
click at [65, 160] on span "Connect Vršovice 1,2,3,4,6" at bounding box center [61, 163] width 76 height 8
click at [52, 205] on button "Pricing" at bounding box center [74, 201] width 141 height 17
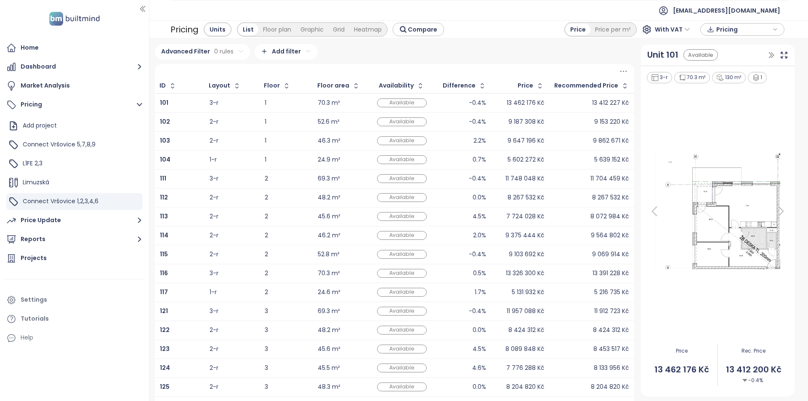
click at [471, 87] on div "Difference" at bounding box center [459, 85] width 33 height 5
click at [478, 87] on icon "button" at bounding box center [482, 86] width 8 height 8
click at [480, 87] on icon "button" at bounding box center [483, 86] width 6 height 10
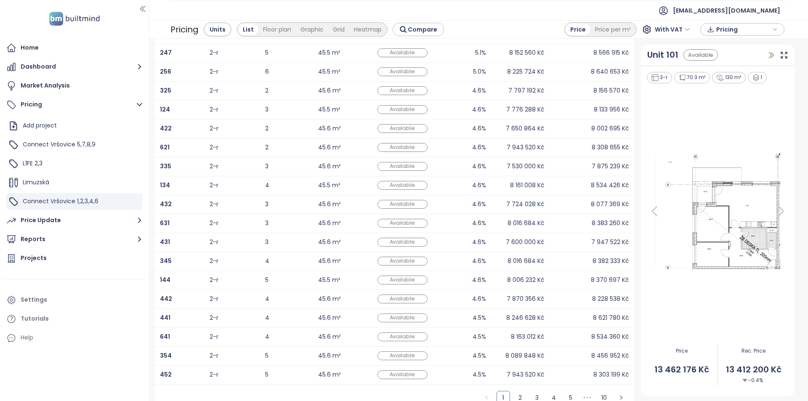
scroll to position [98, 0]
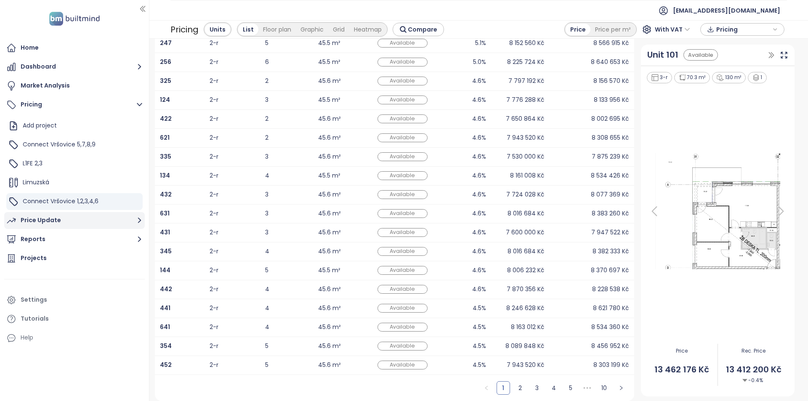
click at [70, 221] on button "Price Update" at bounding box center [74, 220] width 141 height 17
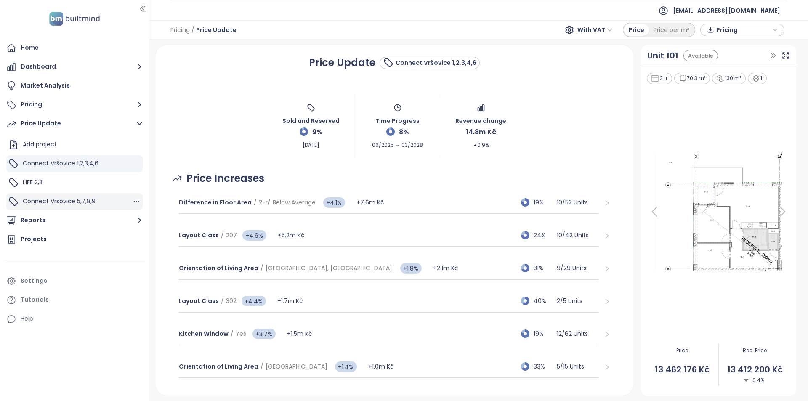
click at [67, 206] on div "Connect Vršovice 5,7,8,9" at bounding box center [59, 201] width 73 height 11
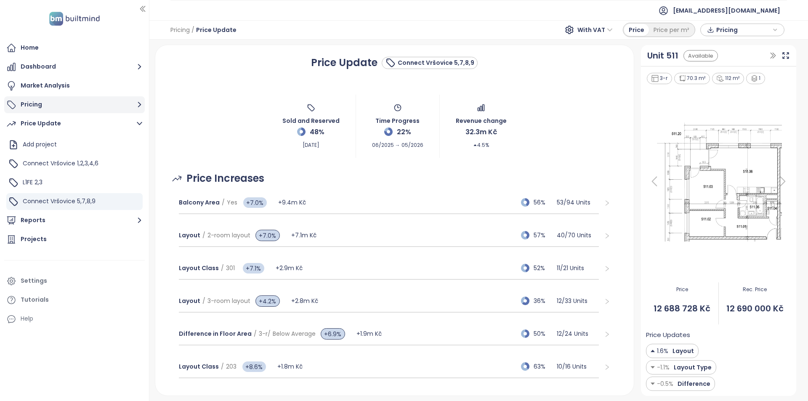
click at [59, 103] on button "Pricing" at bounding box center [74, 104] width 141 height 17
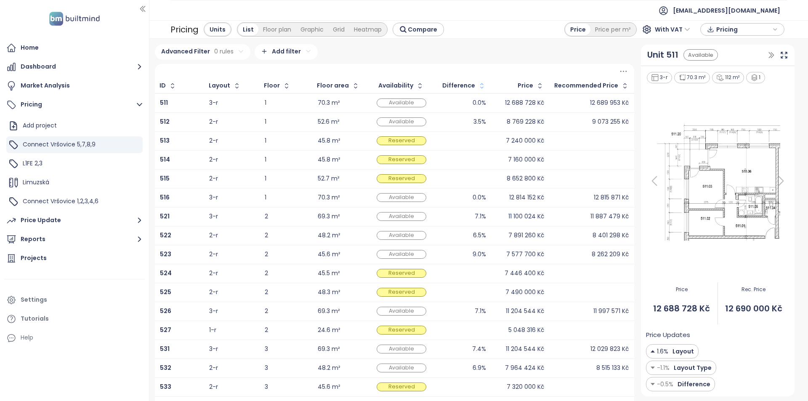
click at [478, 86] on icon "button" at bounding box center [482, 86] width 8 height 8
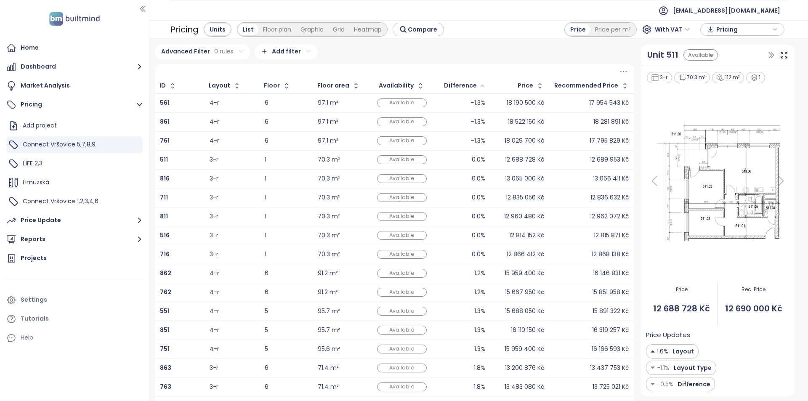
click at [479, 86] on icon "button" at bounding box center [482, 86] width 6 height 10
click at [165, 105] on b "537" at bounding box center [165, 102] width 11 height 8
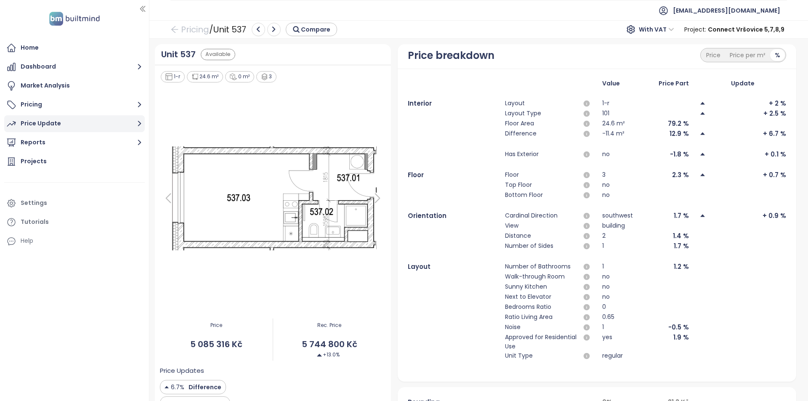
click at [62, 120] on button "Price Update" at bounding box center [74, 123] width 141 height 17
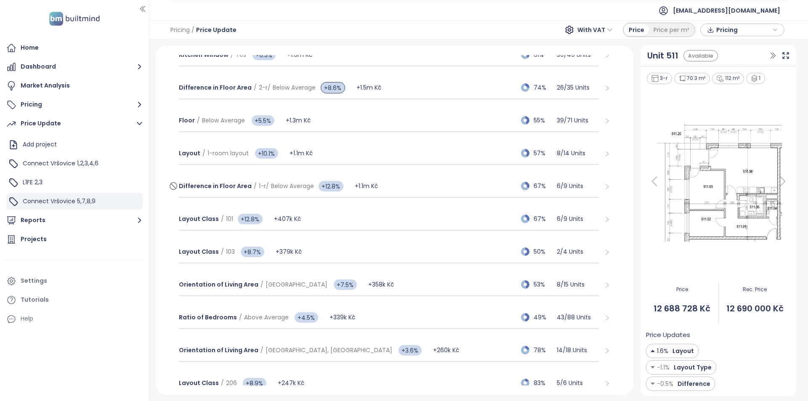
scroll to position [379, 0]
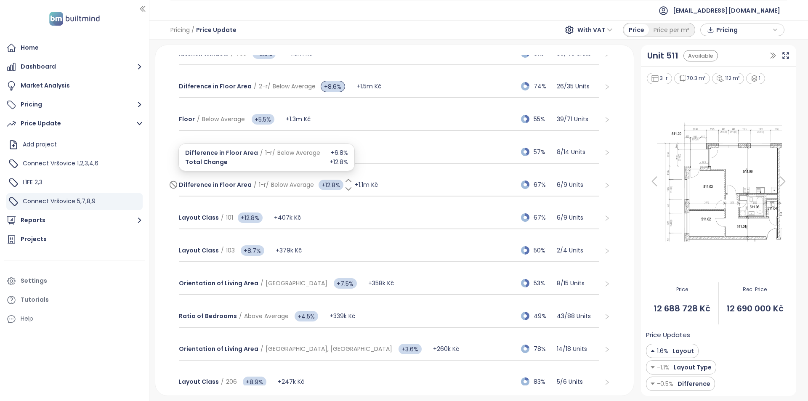
click at [333, 183] on span "+12.8%" at bounding box center [331, 185] width 25 height 11
click at [333, 183] on input "****" at bounding box center [330, 184] width 25 height 11
type input "*"
click at [165, 143] on div "Balcony Area / Yes +7.0% +9.4m Kč 56% 53 / 94 Units Layout / 2-room layout +7.0…" at bounding box center [394, 136] width 458 height 657
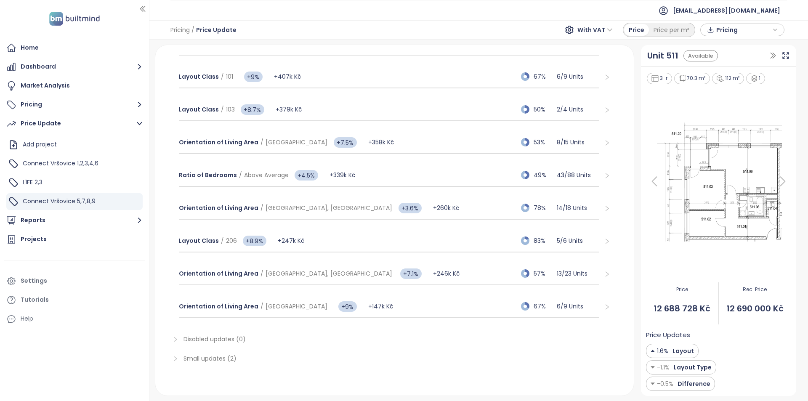
scroll to position [547, 0]
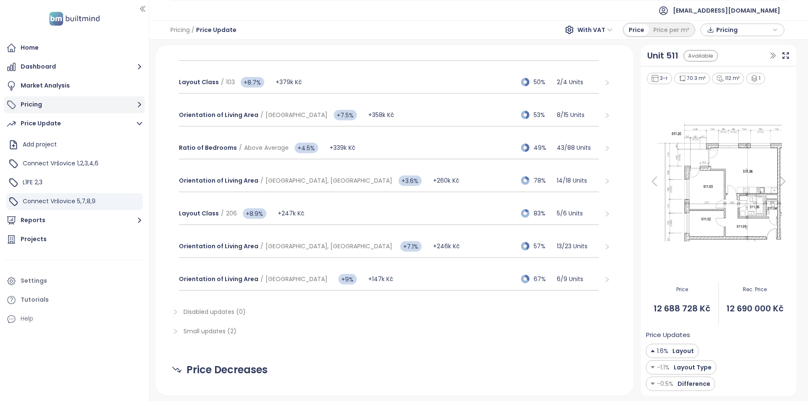
click at [56, 111] on button "Pricing" at bounding box center [74, 104] width 141 height 17
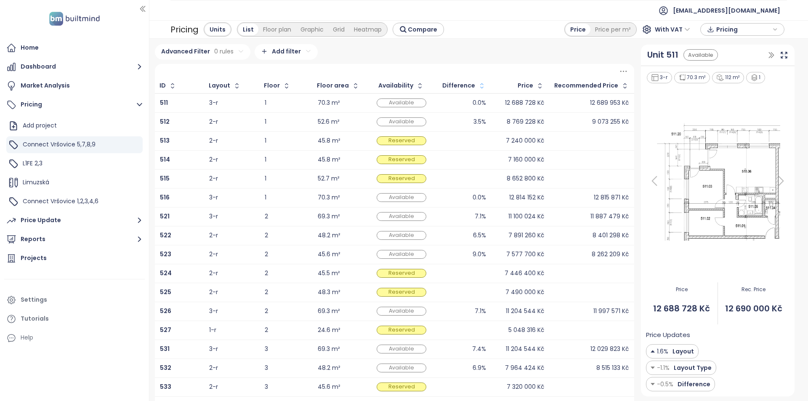
click at [475, 83] on button "button" at bounding box center [480, 85] width 11 height 13
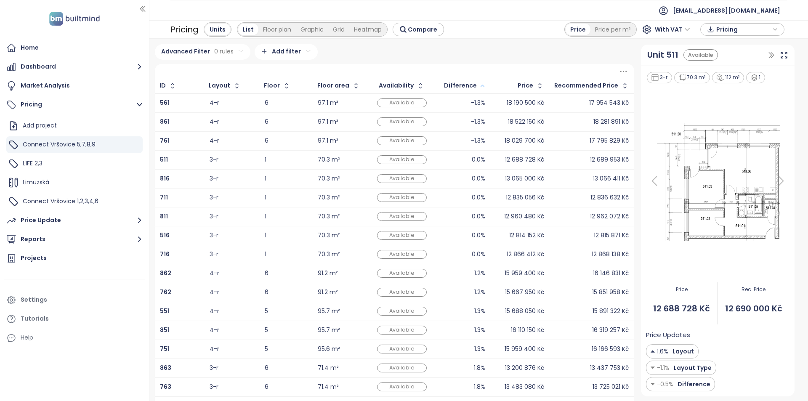
click at [479, 83] on icon "button" at bounding box center [482, 86] width 6 height 10
click at [64, 167] on div "L1FE 2,3" at bounding box center [74, 163] width 136 height 17
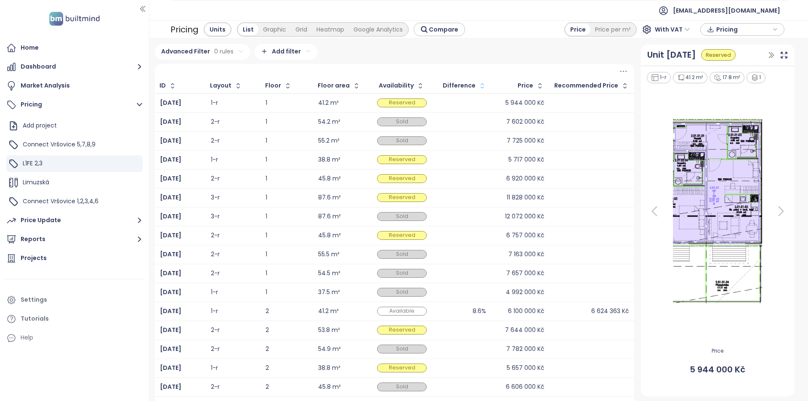
click at [482, 88] on icon "button" at bounding box center [482, 86] width 8 height 8
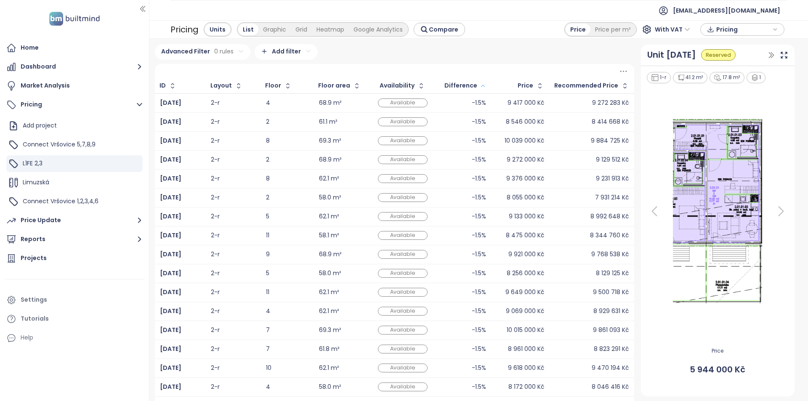
click at [482, 88] on icon "button" at bounding box center [483, 86] width 6 height 10
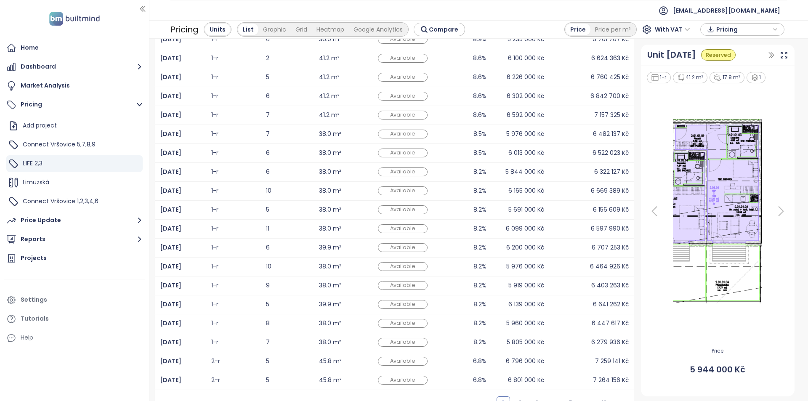
scroll to position [98, 0]
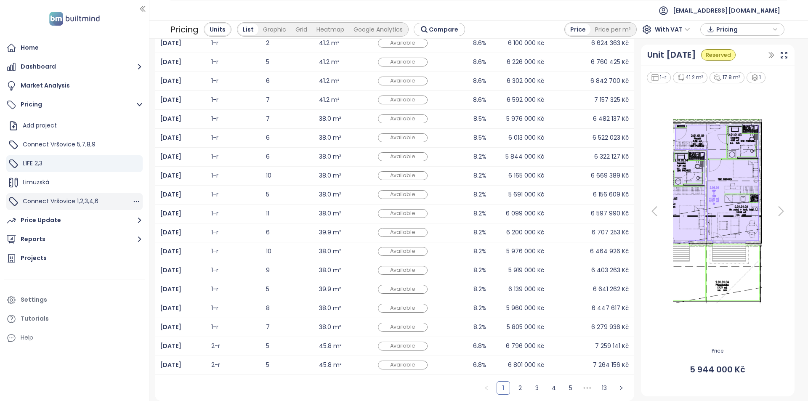
click at [91, 204] on span "Connect Vršovice 1,2,3,4,6" at bounding box center [61, 201] width 76 height 8
